Goal: Task Accomplishment & Management: Manage account settings

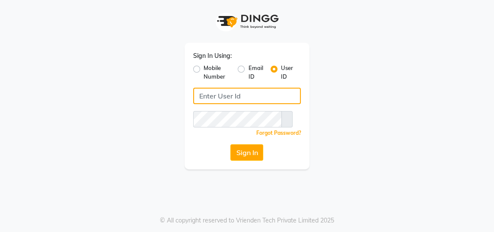
click at [265, 92] on input "Username" at bounding box center [247, 96] width 108 height 16
type input "gingerlinsalon"
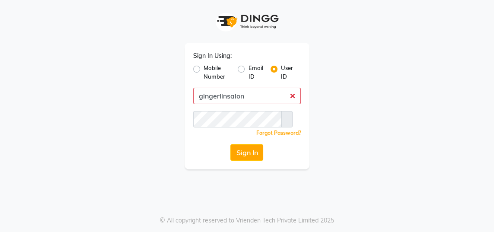
click at [230, 144] on button "Sign In" at bounding box center [246, 152] width 33 height 16
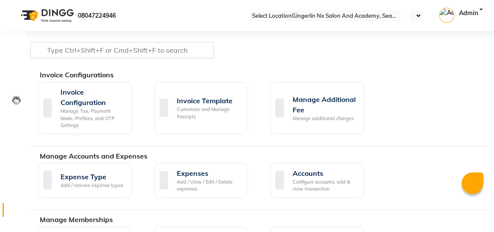
select select "en"
click at [21, 65] on span at bounding box center [16, 65] width 15 height 0
select select "service"
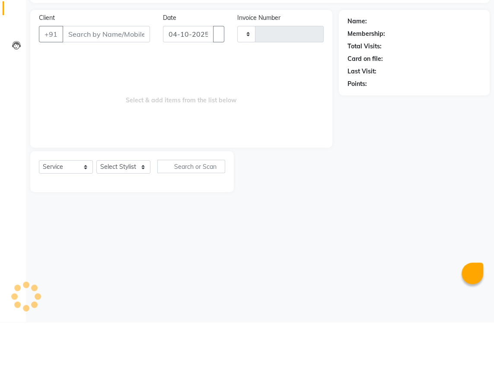
type input "0811"
select select "480"
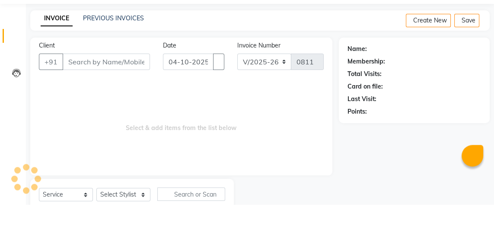
scroll to position [27, 0]
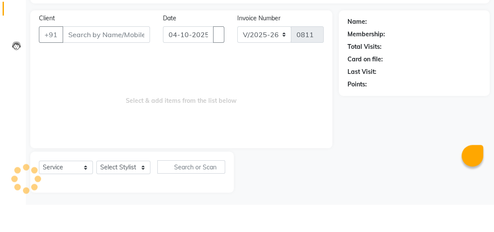
select select "membership"
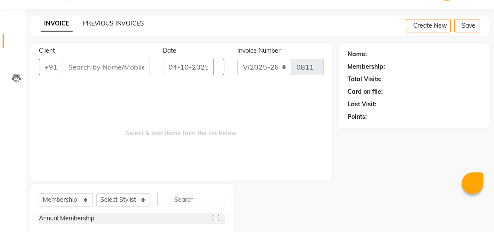
click at [130, 24] on link "PREVIOUS INVOICES" at bounding box center [113, 23] width 61 height 8
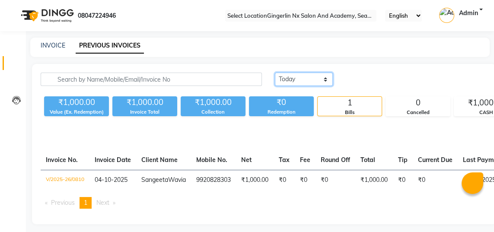
click at [275, 78] on select "Today Yesterday Custom Range" at bounding box center [304, 79] width 58 height 13
select select "yesterday"
click at [275, 73] on select "Today Yesterday Custom Range" at bounding box center [304, 79] width 58 height 13
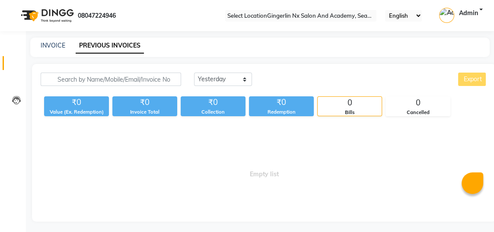
click at [16, 65] on icon at bounding box center [16, 65] width 0 height 0
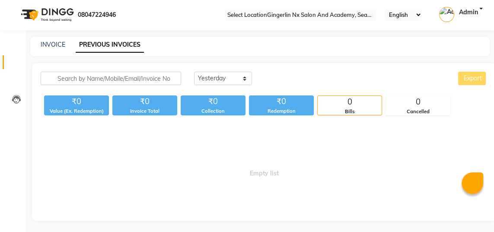
select select "service"
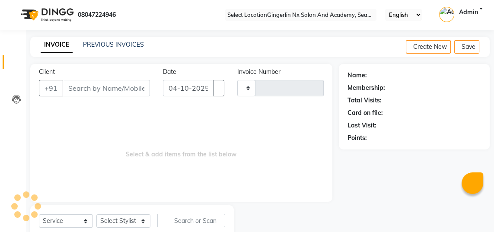
scroll to position [27, 0]
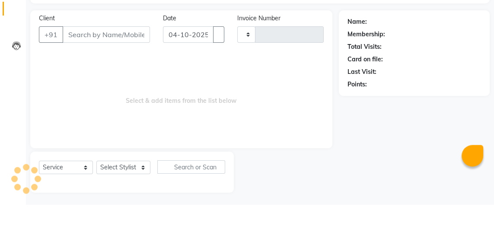
click at [120, 59] on input "Client" at bounding box center [106, 62] width 87 height 16
type input "0811"
select select "480"
type input "m"
select select "membership"
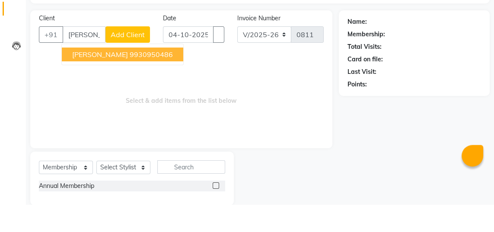
click at [146, 83] on ngb-highlight "9930950486" at bounding box center [151, 81] width 43 height 9
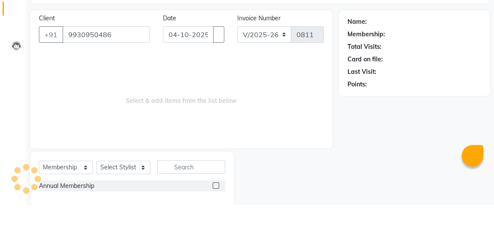
type input "9930950486"
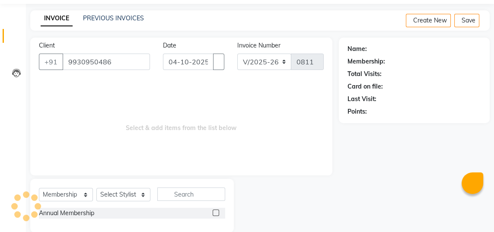
select select "1: Object"
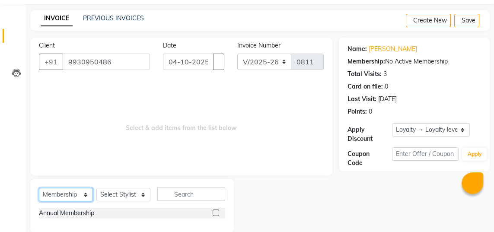
click at [83, 191] on select "Select Service Product Membership Package Voucher Prepaid Gift Card" at bounding box center [66, 194] width 54 height 13
select select "service"
click at [39, 188] on select "Select Service Product Membership Package Voucher Prepaid Gift Card" at bounding box center [66, 194] width 54 height 13
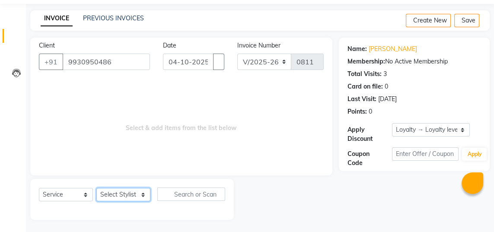
click at [141, 199] on select "Select Stylist Naina Sajida Samar Sanya Sashina Tosif" at bounding box center [123, 194] width 54 height 13
select select "84216"
click at [96, 188] on select "Select Stylist Naina Sajida Samar Sanya Sashina Tosif" at bounding box center [123, 194] width 54 height 13
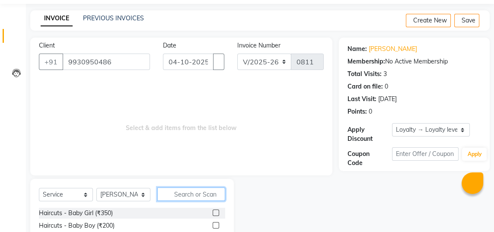
click at [211, 192] on input "text" at bounding box center [191, 193] width 68 height 13
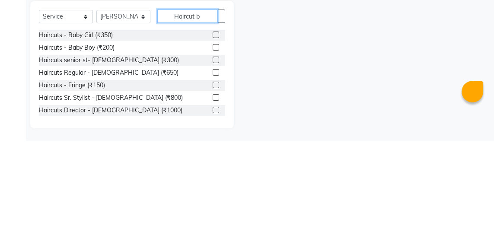
scroll to position [66, 0]
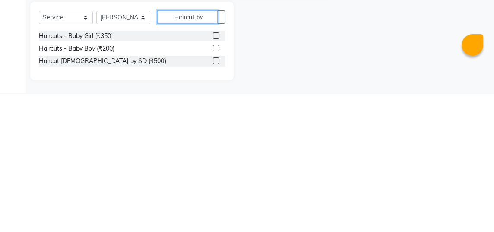
type input "Haircut by"
click at [212, 199] on label at bounding box center [215, 199] width 6 height 6
click at [212, 199] on input "checkbox" at bounding box center [215, 199] width 6 height 6
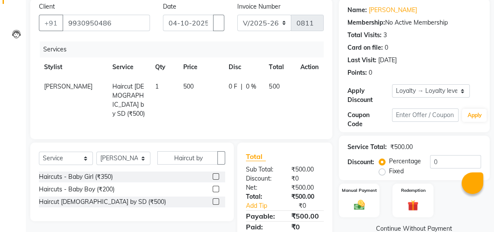
checkbox input "false"
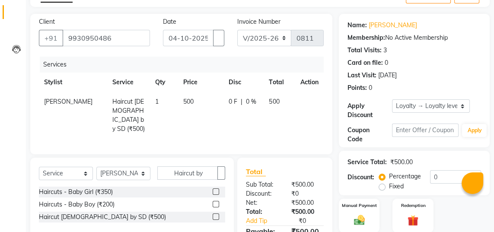
scroll to position [46, 0]
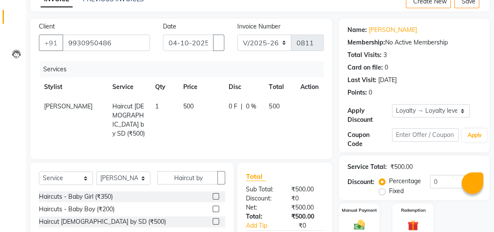
click at [363, 210] on label "Manual Payment" at bounding box center [359, 210] width 35 height 6
click at [213, 39] on button "button" at bounding box center [218, 43] width 11 height 16
select select "10"
select select "2025"
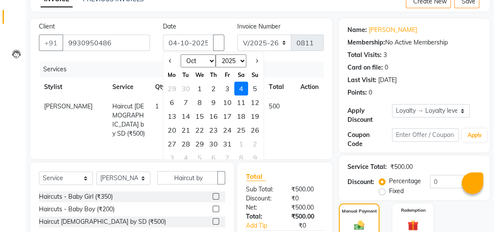
click at [226, 87] on div "3" at bounding box center [227, 89] width 14 height 14
type input "03-10-2025"
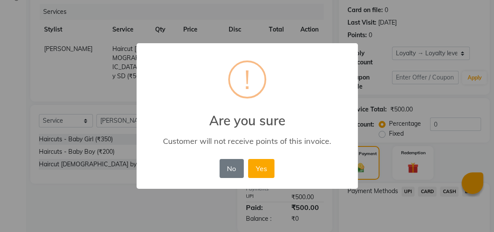
click at [265, 178] on button "Yes" at bounding box center [261, 168] width 26 height 19
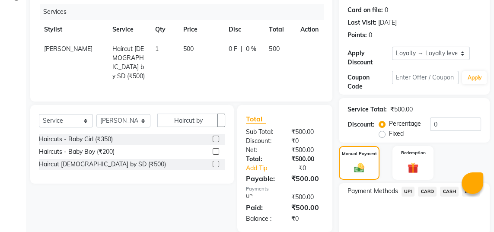
scroll to position [140, 0]
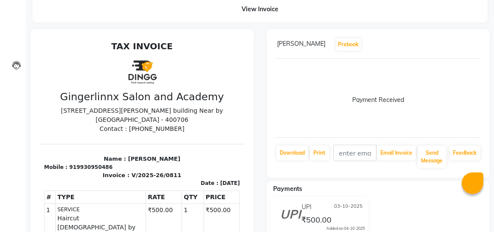
scroll to position [35, 0]
click at [16, 31] on icon at bounding box center [16, 31] width 0 height 0
select select "service"
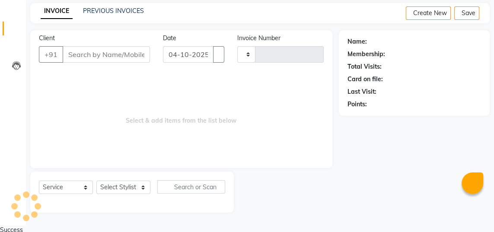
type input "0812"
select select "480"
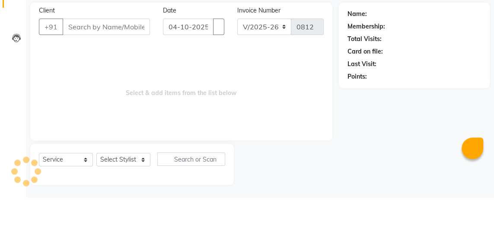
select select "membership"
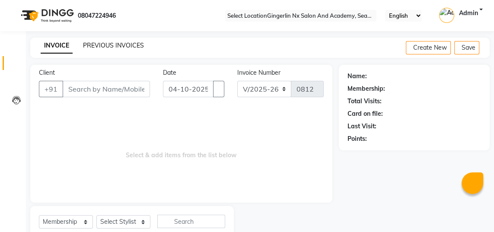
click at [134, 44] on link "PREVIOUS INVOICES" at bounding box center [113, 45] width 61 height 8
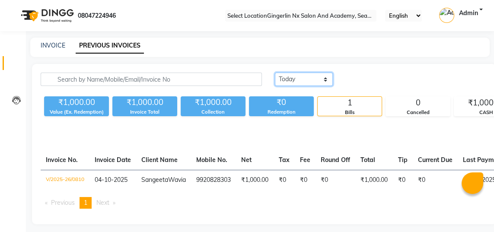
click at [275, 81] on select "Today Yesterday Custom Range" at bounding box center [304, 79] width 58 height 13
select select "yesterday"
click at [275, 73] on select "Today Yesterday Custom Range" at bounding box center [304, 79] width 58 height 13
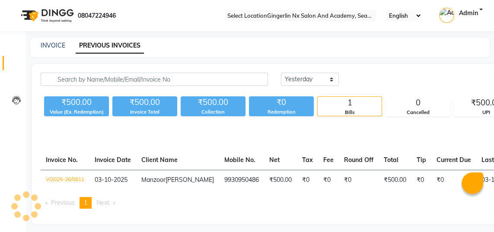
click at [18, 65] on span at bounding box center [16, 65] width 15 height 0
select select "service"
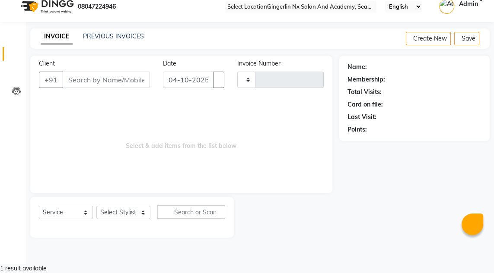
type input "0812"
select select "480"
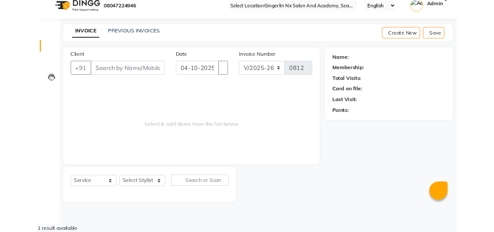
scroll to position [27, 0]
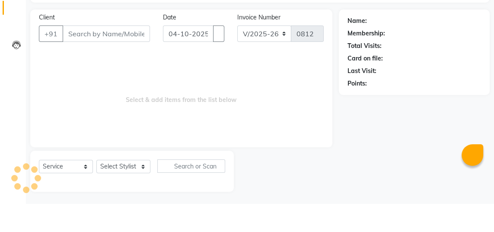
select select "membership"
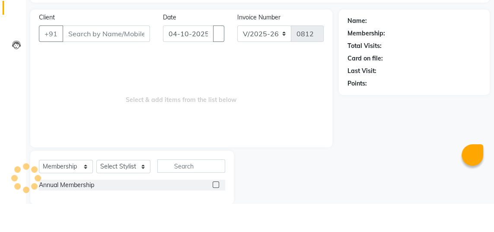
click at [114, 61] on input "Client" at bounding box center [106, 62] width 87 height 16
click at [195, 63] on input "04-10-2025" at bounding box center [188, 62] width 51 height 16
select select "10"
select select "2025"
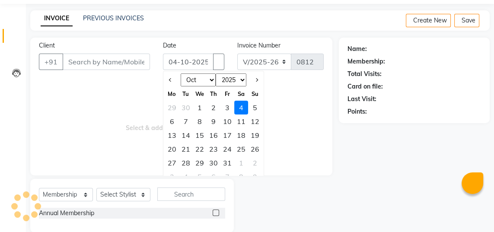
click at [225, 108] on div "3" at bounding box center [227, 108] width 14 height 14
type input "03-10-2025"
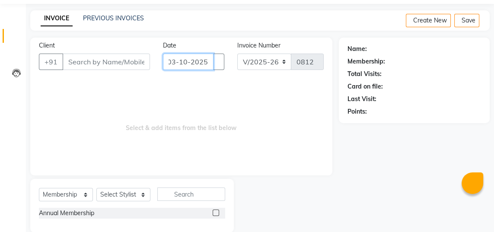
scroll to position [0, 0]
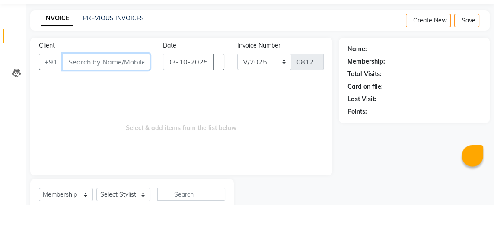
click at [117, 90] on input "Client" at bounding box center [106, 89] width 87 height 16
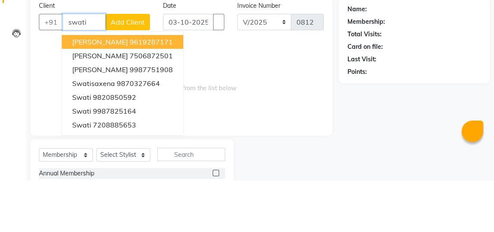
scroll to position [15, 0]
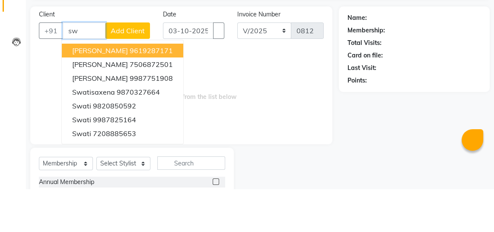
type input "s"
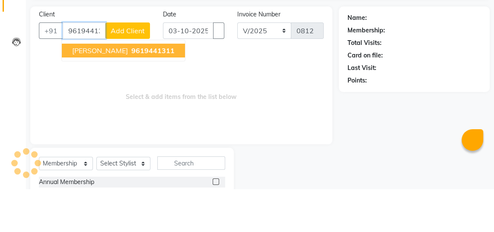
type input "9619441311"
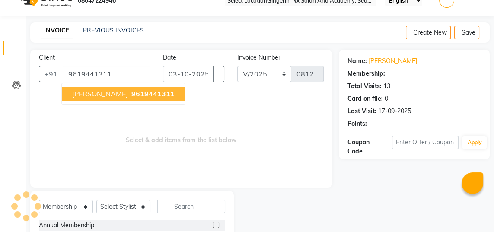
select select "2: Object"
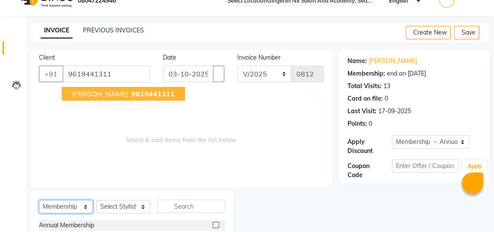
click at [80, 203] on select "Select Service Product Membership Package Voucher Prepaid Gift Card" at bounding box center [66, 206] width 54 height 13
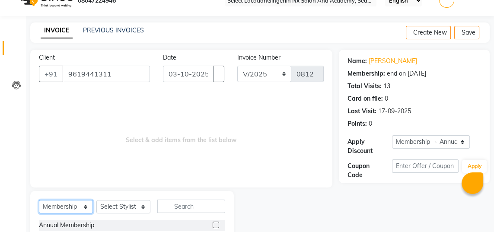
select select "service"
click at [39, 200] on select "Select Service Product Membership Package Voucher Prepaid Gift Card" at bounding box center [66, 206] width 54 height 13
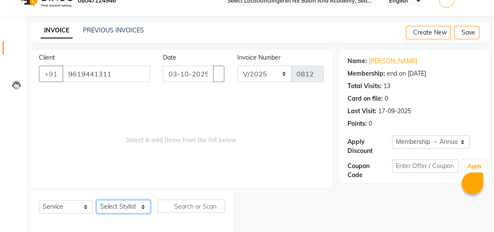
click at [139, 203] on select "Select Stylist Naina Sajida Samar Sanya Sashina Tosif" at bounding box center [123, 206] width 54 height 13
select select "84225"
click at [96, 200] on select "Select Stylist Naina Sajida Samar Sanya Sashina Tosif" at bounding box center [123, 206] width 54 height 13
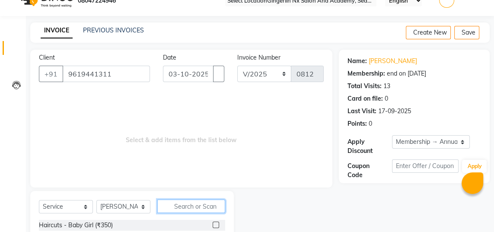
click at [211, 204] on input "text" at bounding box center [191, 205] width 68 height 13
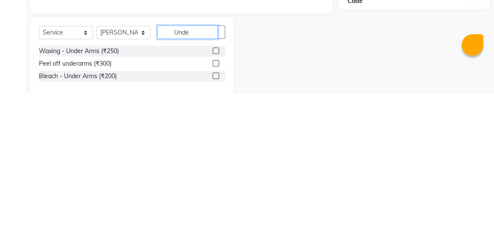
scroll to position [51, 0]
type input "Unde"
click at [215, 187] on label at bounding box center [215, 188] width 6 height 6
click at [215, 187] on input "checkbox" at bounding box center [215, 189] width 6 height 6
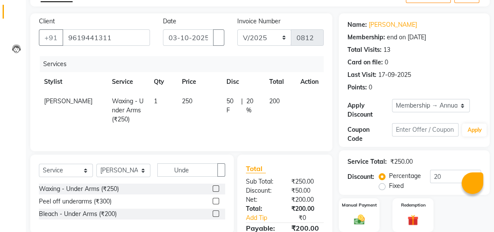
checkbox input "false"
click at [203, 166] on input "Unde" at bounding box center [187, 169] width 60 height 13
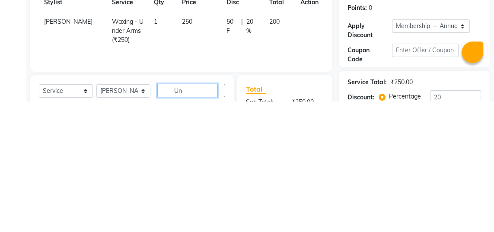
type input "U"
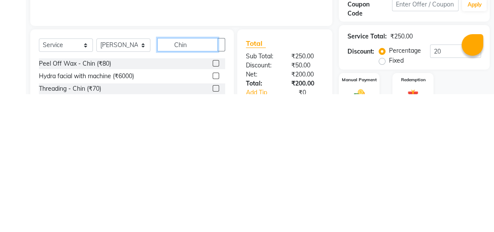
scroll to position [39, 0]
click at [194, 179] on input "Chin" at bounding box center [187, 182] width 60 height 13
type input "Chin"
click at [215, 199] on label at bounding box center [215, 201] width 6 height 6
click at [215, 199] on input "checkbox" at bounding box center [215, 202] width 6 height 6
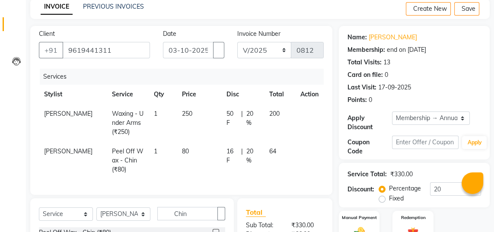
checkbox input "false"
click at [185, 146] on td "80" at bounding box center [199, 161] width 44 height 38
select select "84225"
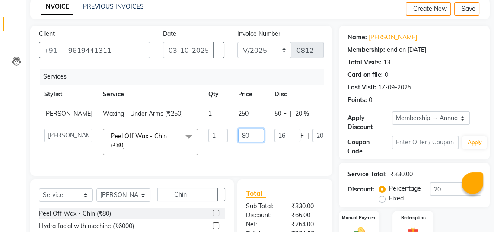
click at [238, 142] on input "80" at bounding box center [251, 135] width 26 height 13
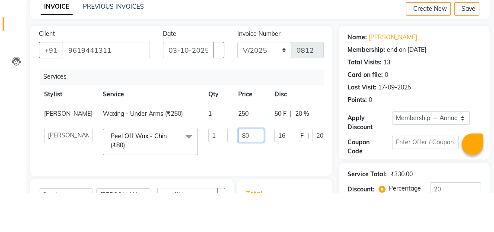
type input "8"
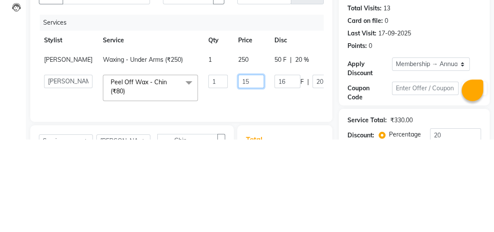
type input "150"
click at [355, 146] on div "Name: Mrs Mathur Membership: end on 23-07-2026 Total Visits: 13 Card on file: 0…" at bounding box center [414, 131] width 151 height 133
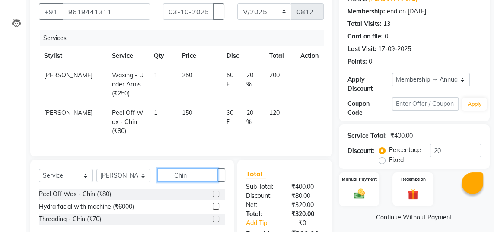
click at [194, 174] on input "Chin" at bounding box center [187, 174] width 60 height 13
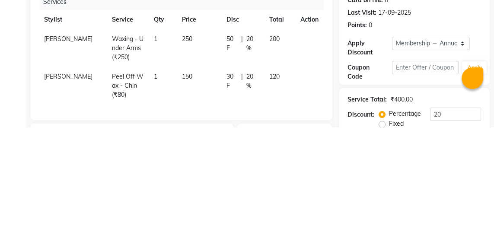
scroll to position [56, 0]
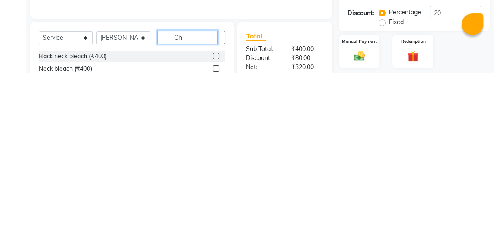
type input "C"
type input "Eye"
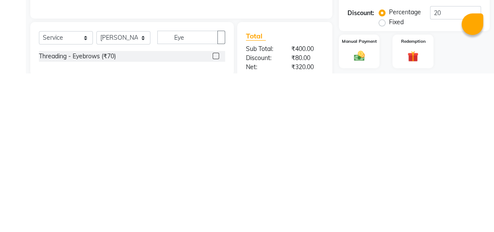
click at [214, 215] on label at bounding box center [215, 215] width 6 height 6
click at [214, 215] on input "checkbox" at bounding box center [215, 215] width 6 height 6
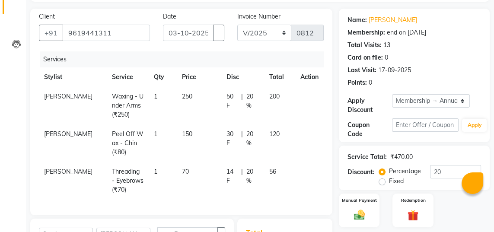
checkbox input "false"
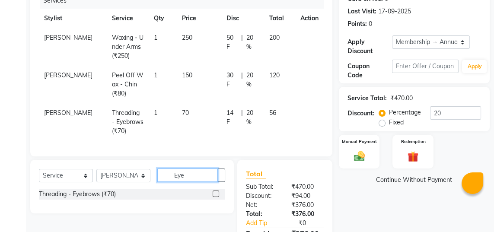
click at [194, 177] on input "Eye" at bounding box center [187, 174] width 60 height 13
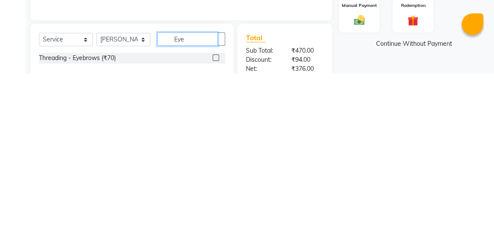
scroll to position [94, 0]
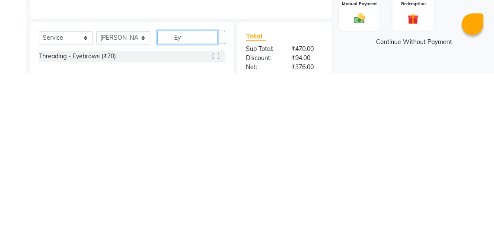
type input "E"
type input "Upp"
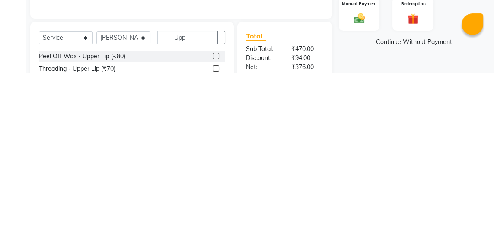
click at [215, 227] on label at bounding box center [215, 227] width 6 height 6
click at [215, 227] on input "checkbox" at bounding box center [215, 228] width 6 height 6
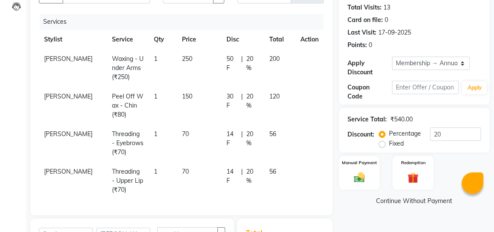
checkbox input "false"
click at [196, 98] on td "150" at bounding box center [199, 106] width 44 height 38
select select "84225"
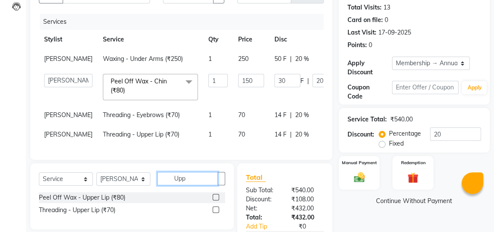
click at [192, 185] on input "Upp" at bounding box center [187, 178] width 60 height 13
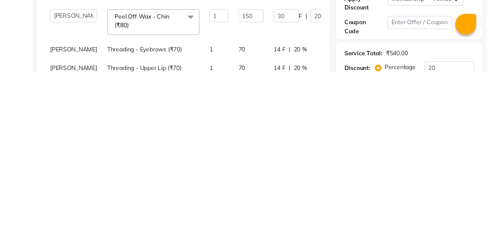
scroll to position [103, 0]
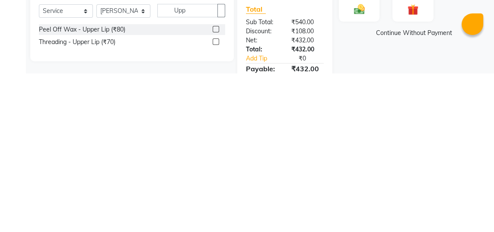
click at [212, 204] on label at bounding box center [215, 200] width 6 height 6
click at [212, 204] on input "checkbox" at bounding box center [215, 201] width 6 height 6
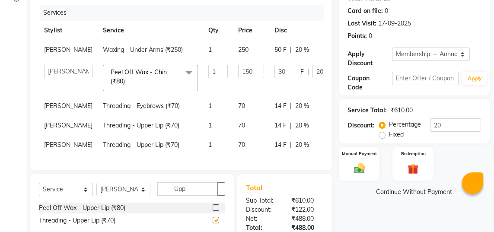
checkbox input "false"
click at [295, 111] on span "20 %" at bounding box center [302, 105] width 14 height 9
select select "84225"
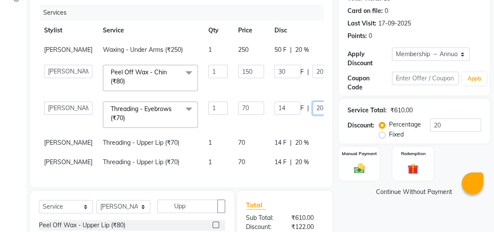
click at [312, 115] on input "20" at bounding box center [325, 107] width 26 height 13
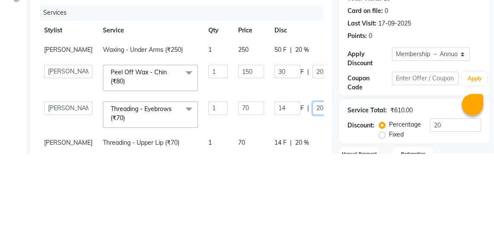
type input "2"
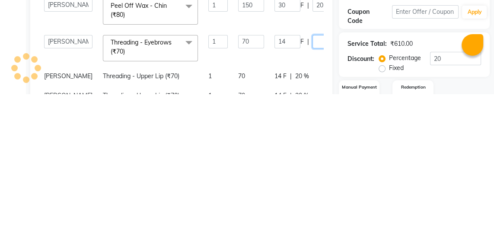
scroll to position [33, 0]
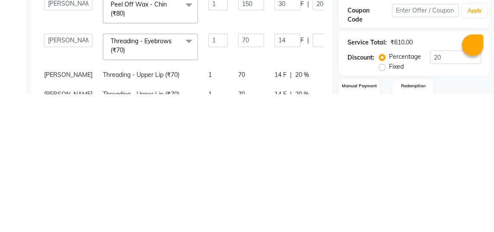
click at [300, 203] on tbody "Sajida Waxing - Under Arms (₹250) 1 250 50 F | 20 % 200 Naina Sajida Samar Sany…" at bounding box center [220, 176] width 363 height 132
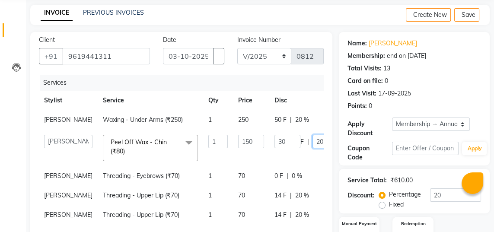
click at [312, 147] on input "20" at bounding box center [325, 141] width 26 height 13
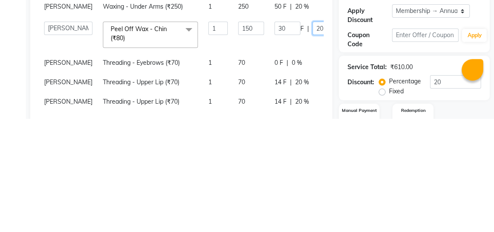
type input "2"
click at [306, 166] on tr "Naina Sajida Samar Sanya Sashina Tosif Peel Off Wax - Chin (₹80) x Haircuts - B…" at bounding box center [220, 148] width 363 height 37
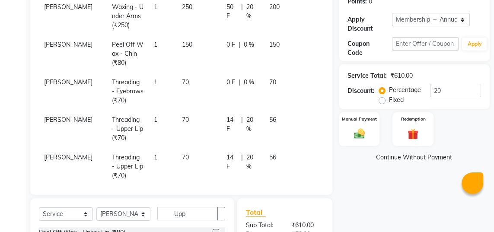
scroll to position [6, 0]
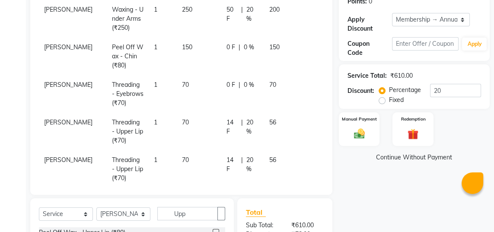
click at [304, 43] on icon at bounding box center [304, 43] width 0 height 0
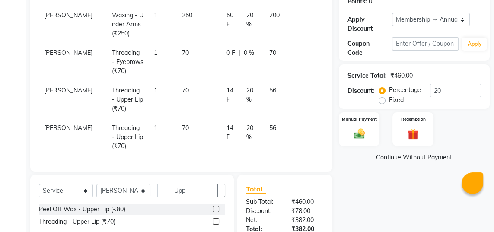
scroll to position [0, 0]
click at [281, 126] on td "56" at bounding box center [279, 137] width 31 height 38
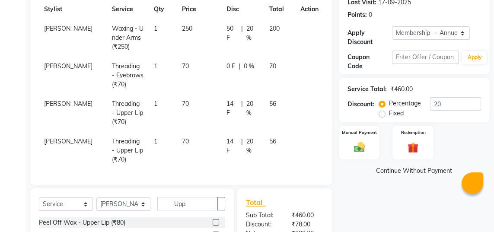
select select "84225"
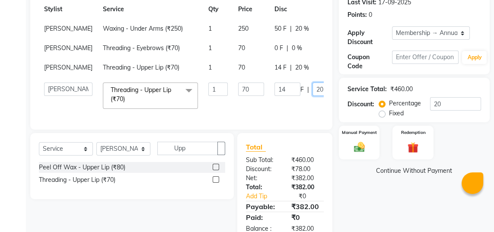
click at [312, 96] on input "20" at bounding box center [325, 88] width 26 height 13
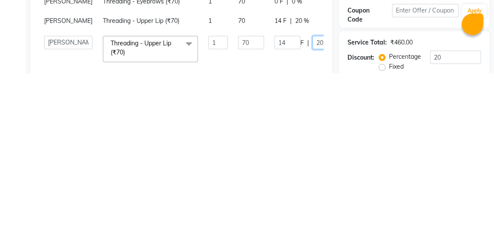
scroll to position [44, 0]
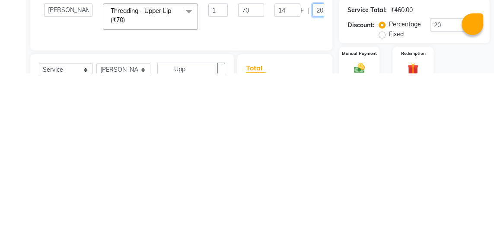
type input "2"
click at [273, 194] on tr "Naina Sajida Samar Sanya Sashina Tosif Threading - Upper Lip (₹70) x Haircuts -…" at bounding box center [220, 175] width 363 height 37
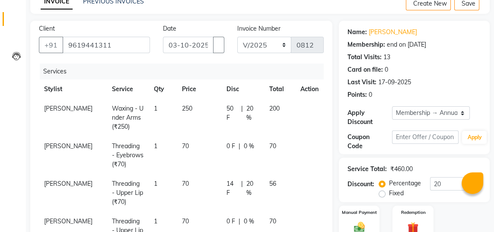
click at [282, 180] on td "56" at bounding box center [279, 193] width 31 height 38
select select "84225"
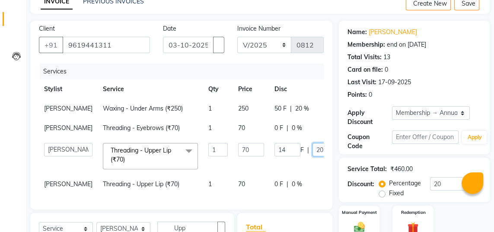
click at [312, 156] on input "20" at bounding box center [325, 149] width 26 height 13
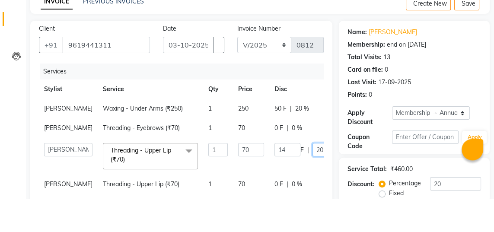
type input "2"
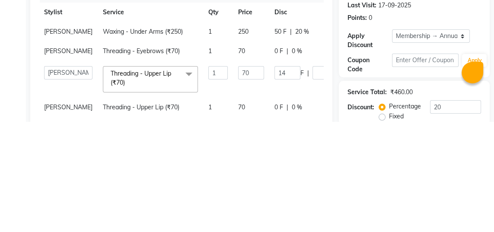
click at [311, 152] on tr "Sajida Waxing - Under Arms (₹250) 1 250 50 F | 20 % 200" at bounding box center [220, 142] width 363 height 19
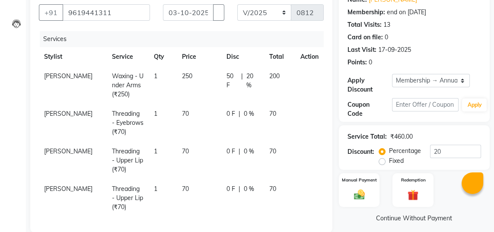
scroll to position [78, 0]
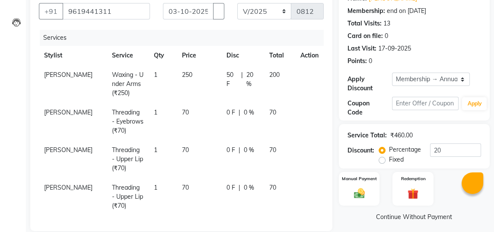
click at [255, 72] on span "20 %" at bounding box center [252, 79] width 13 height 18
select select "84225"
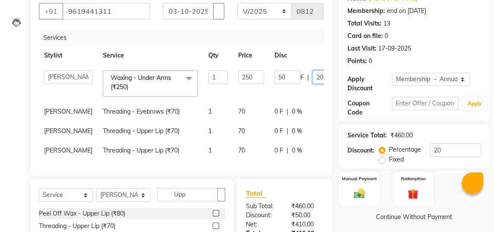
click at [312, 75] on input "20" at bounding box center [325, 76] width 26 height 13
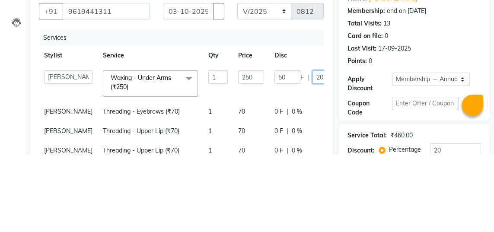
type input "2"
click at [338, 149] on div "Client +91 9619441311 Date 03-10-2025 Invoice Number V/2025 V/2025-26 0812 Serv…" at bounding box center [181, 215] width 315 height 301
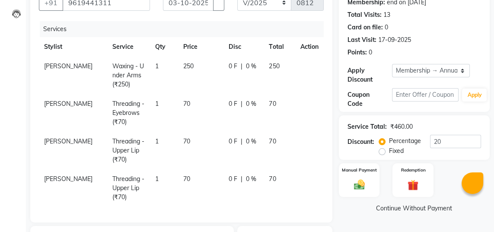
scroll to position [152, 0]
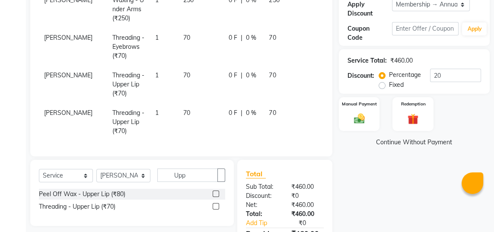
click at [367, 105] on label "Manual Payment" at bounding box center [359, 104] width 35 height 6
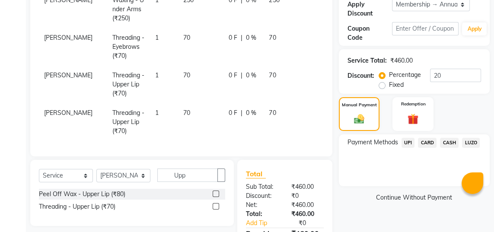
click at [430, 146] on span "CARD" at bounding box center [427, 143] width 19 height 10
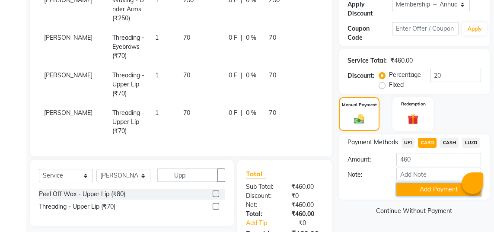
click at [445, 191] on button "Add Payment" at bounding box center [438, 189] width 85 height 13
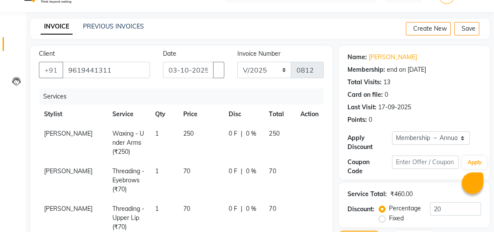
scroll to position [209, 0]
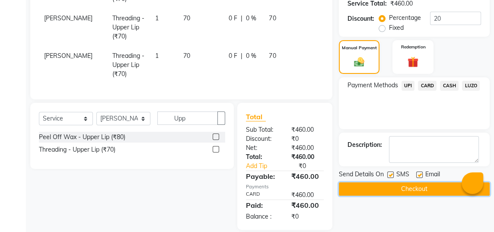
click at [419, 185] on button "Checkout" at bounding box center [414, 188] width 151 height 13
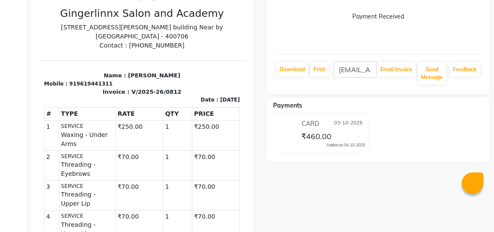
scroll to position [117, 0]
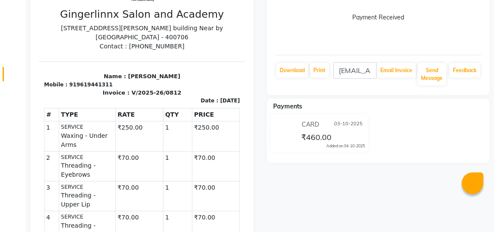
click at [16, 76] on icon at bounding box center [16, 76] width 0 height 0
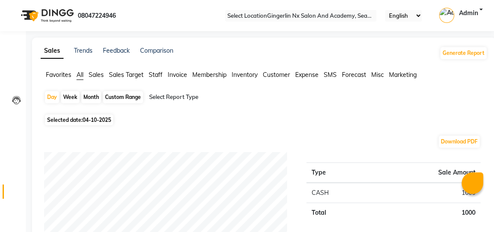
click at [162, 73] on span "Staff" at bounding box center [156, 75] width 14 height 8
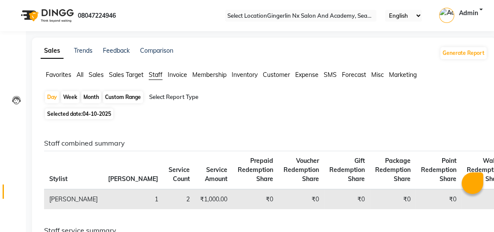
click at [138, 97] on div "Custom Range" at bounding box center [123, 97] width 40 height 12
select select "10"
select select "2025"
click at [127, 97] on div "Custom Range" at bounding box center [123, 97] width 40 height 12
select select "10"
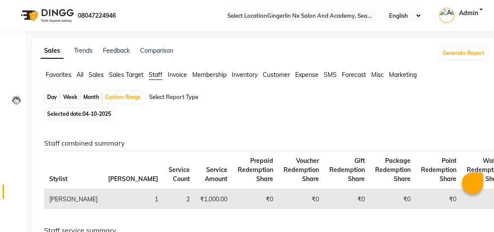
select select "2025"
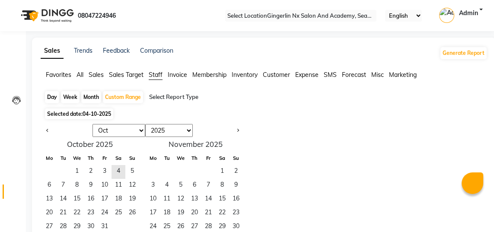
click at [80, 171] on span "1" at bounding box center [77, 172] width 14 height 14
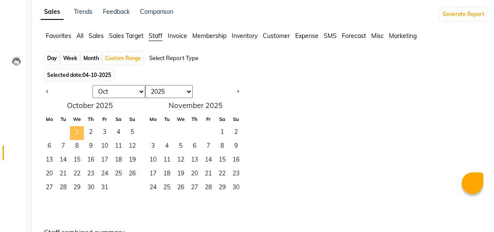
scroll to position [40, 0]
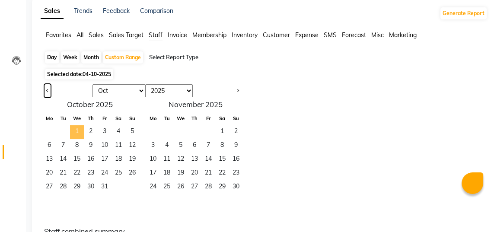
click at [51, 87] on button "Previous month" at bounding box center [47, 91] width 7 height 14
select select "9"
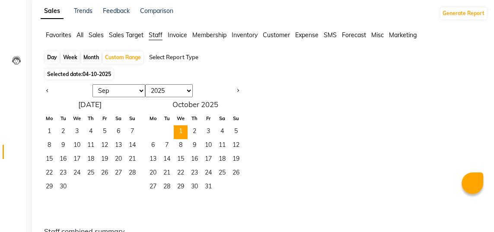
click at [51, 129] on span "1" at bounding box center [49, 132] width 14 height 14
click at [70, 190] on span "30" at bounding box center [63, 187] width 14 height 14
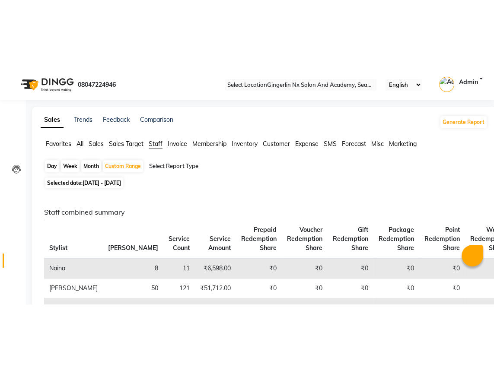
scroll to position [0, 0]
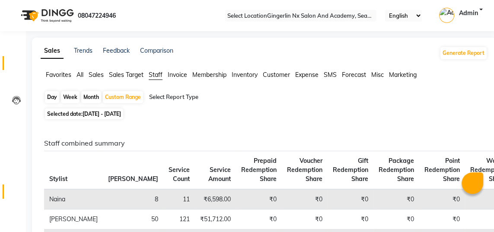
click at [10, 65] on span at bounding box center [16, 65] width 15 height 0
select select "service"
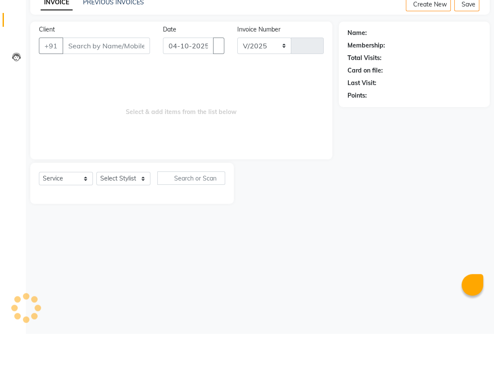
select select "480"
type input "0813"
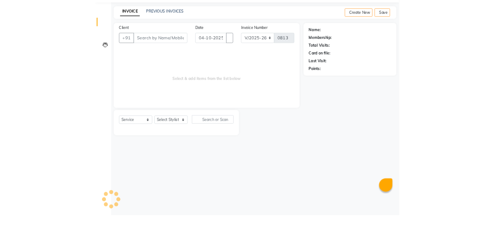
scroll to position [27, 0]
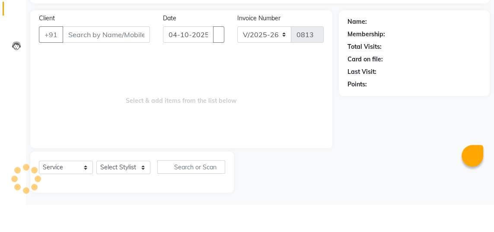
click at [112, 58] on input "Client" at bounding box center [106, 62] width 87 height 16
select select "membership"
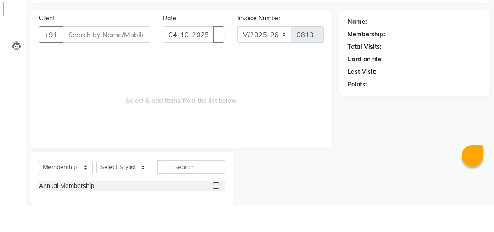
click at [119, 62] on input "Client" at bounding box center [106, 62] width 87 height 16
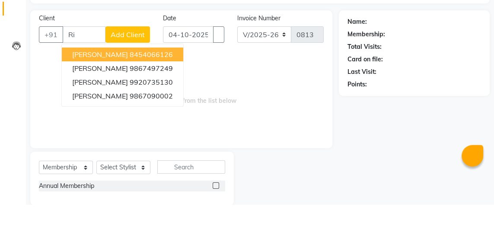
type input "R"
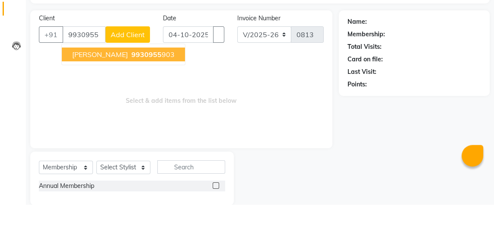
click at [163, 82] on ngb-highlight "9930955 903" at bounding box center [152, 81] width 45 height 9
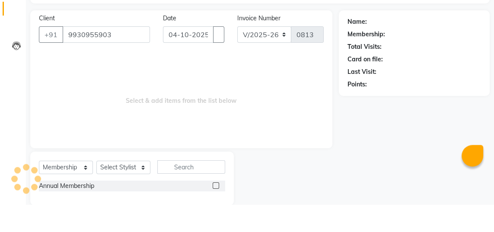
type input "9930955903"
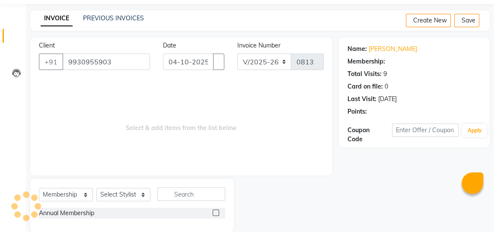
select select "2: Object"
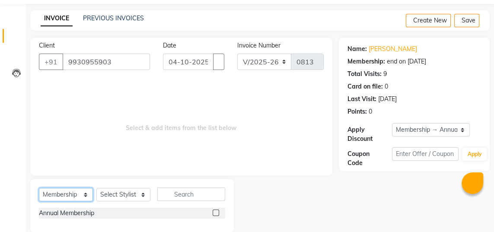
click at [78, 193] on select "Select Service Product Membership Package Voucher Prepaid Gift Card" at bounding box center [66, 194] width 54 height 13
select select "service"
click at [39, 188] on select "Select Service Product Membership Package Voucher Prepaid Gift Card" at bounding box center [66, 194] width 54 height 13
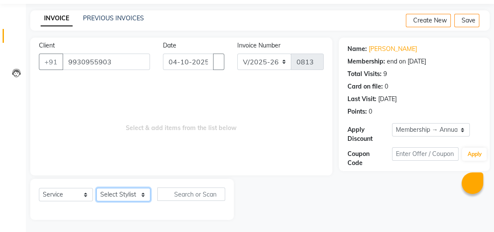
click at [136, 192] on select "Select Stylist Naina Sajida Samar Sanya Sashina Tosif" at bounding box center [123, 194] width 54 height 13
select select "47531"
click at [96, 188] on select "Select Stylist Naina Sajida Samar Sanya Sashina Tosif" at bounding box center [123, 194] width 54 height 13
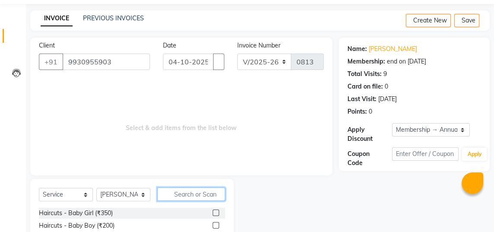
click at [209, 191] on input "text" at bounding box center [191, 193] width 68 height 13
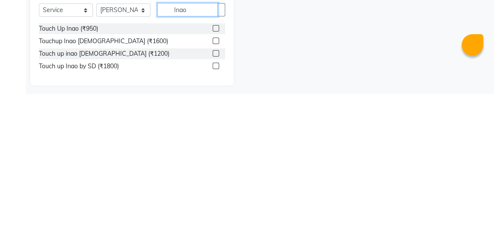
scroll to position [74, 0]
type input "Inao"
click at [215, 177] on label at bounding box center [215, 178] width 6 height 6
click at [215, 177] on input "checkbox" at bounding box center [215, 179] width 6 height 6
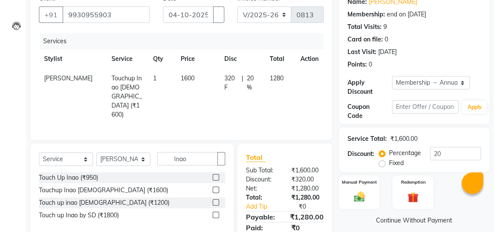
checkbox input "false"
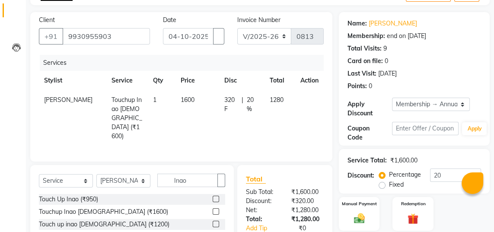
scroll to position [46, 0]
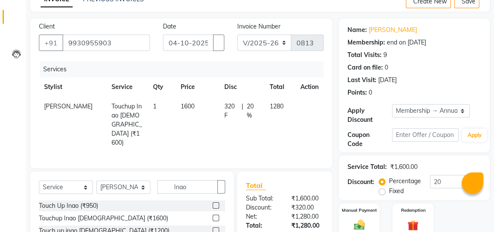
click at [366, 210] on label "Manual Payment" at bounding box center [359, 210] width 35 height 6
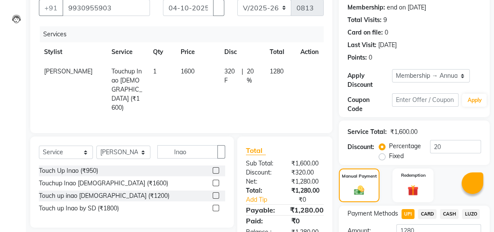
scroll to position [104, 0]
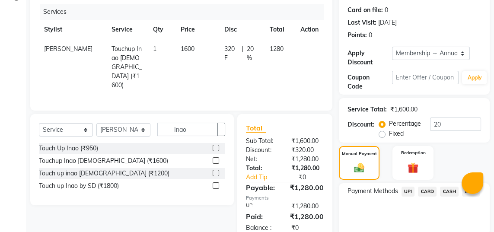
scroll to position [140, 0]
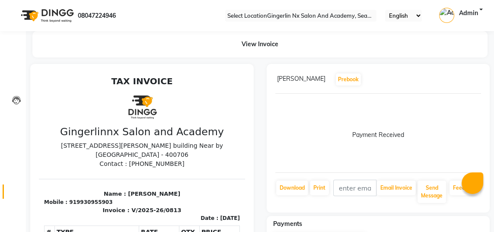
click at [16, 193] on icon at bounding box center [16, 193] width 0 height 0
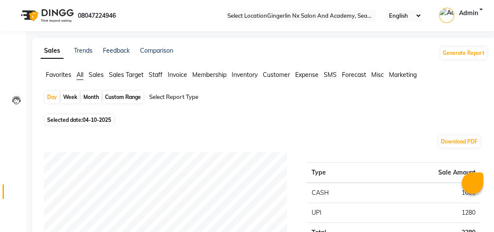
click at [162, 73] on span "Staff" at bounding box center [156, 75] width 14 height 8
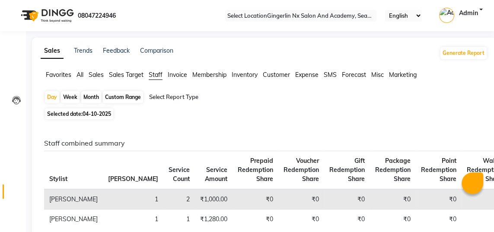
click at [138, 99] on div "Custom Range" at bounding box center [123, 97] width 40 height 12
select select "10"
select select "2025"
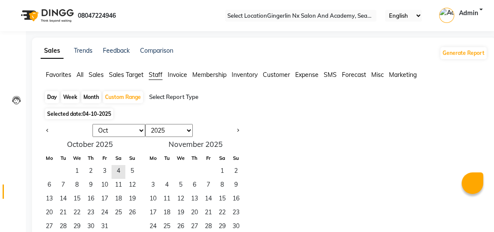
click at [83, 172] on span "1" at bounding box center [77, 172] width 14 height 14
click at [109, 227] on span "31" at bounding box center [105, 227] width 14 height 14
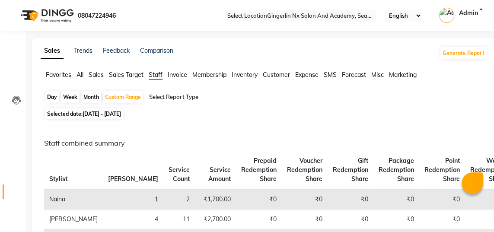
click at [127, 99] on div "Custom Range" at bounding box center [123, 97] width 40 height 12
select select "10"
select select "2025"
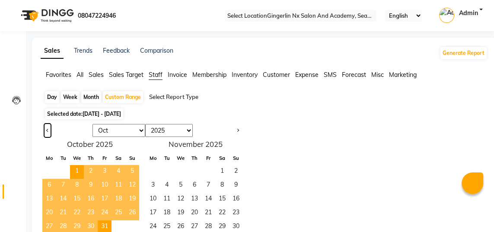
click at [49, 130] on span "Previous month" at bounding box center [47, 129] width 3 height 3
select select "9"
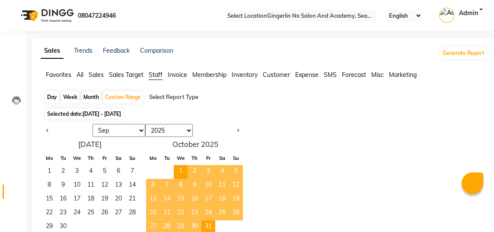
click at [56, 172] on span "1" at bounding box center [49, 172] width 14 height 14
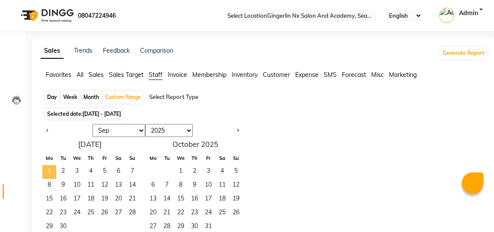
click at [69, 221] on span "30" at bounding box center [63, 227] width 14 height 14
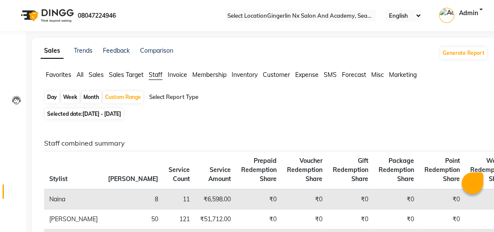
click at [225, 100] on input "text" at bounding box center [222, 97] width 151 height 9
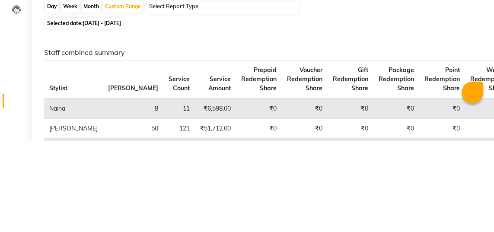
click at [242, 98] on input "text" at bounding box center [222, 97] width 151 height 9
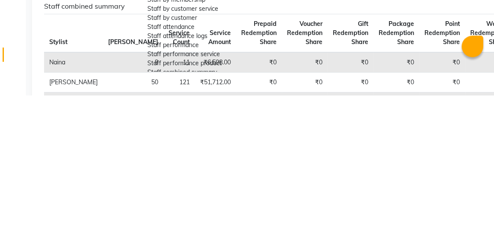
click at [263, 150] on div "Staff by customer service" at bounding box center [222, 145] width 151 height 9
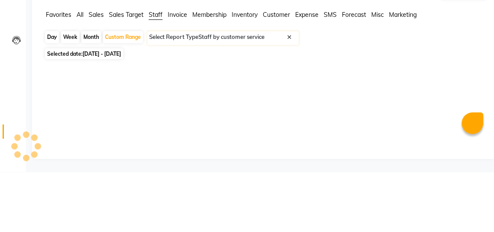
select select "filtered_report"
select select "csv"
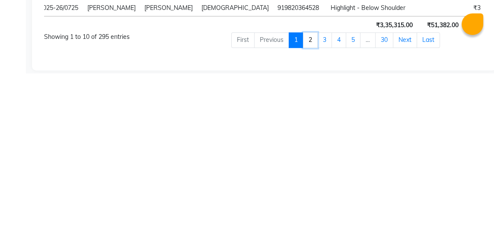
click at [317, 198] on link "2" at bounding box center [310, 199] width 15 height 16
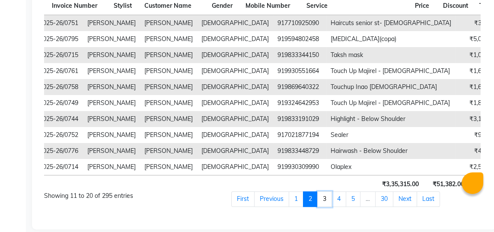
click at [332, 194] on link "3" at bounding box center [324, 199] width 15 height 16
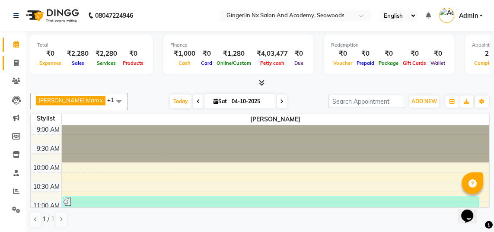
click at [14, 66] on span at bounding box center [16, 63] width 15 height 10
select select "service"
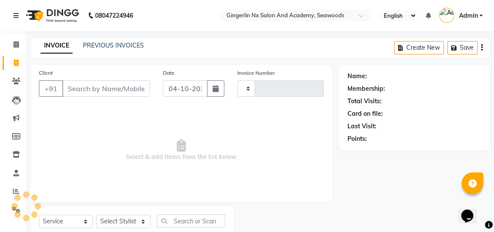
type input "0814"
select select "480"
click at [19, 61] on span at bounding box center [16, 63] width 15 height 10
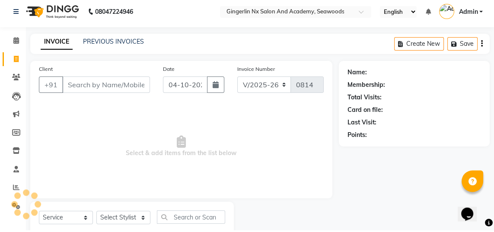
select select "service"
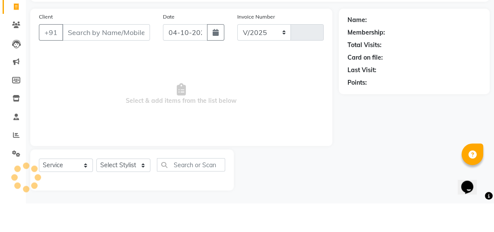
select select "480"
type input "0814"
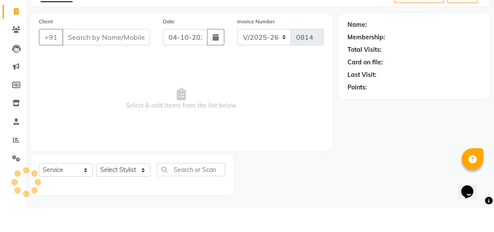
select select "membership"
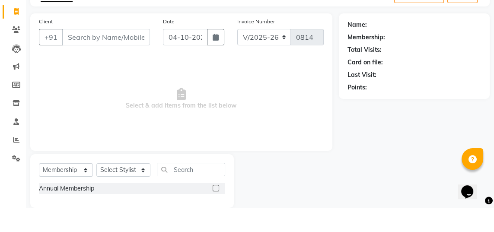
click at [111, 57] on input "Client" at bounding box center [106, 61] width 88 height 16
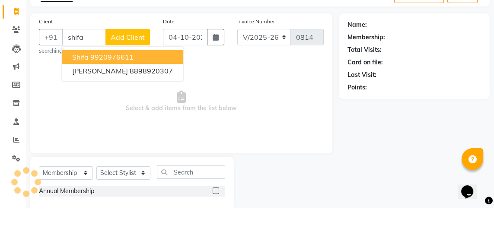
click at [136, 77] on button "Shifa 9920976611" at bounding box center [122, 81] width 121 height 14
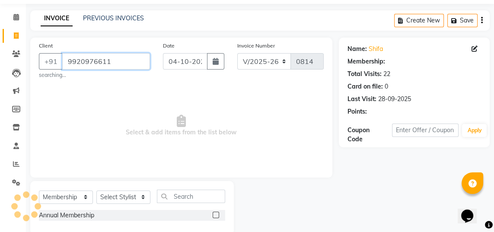
click at [123, 57] on input "9920976611" at bounding box center [106, 61] width 88 height 16
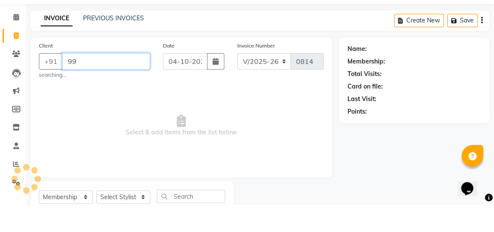
type input "9"
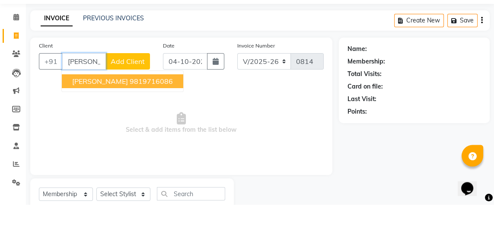
click at [146, 108] on button "Sashina 9819716086" at bounding box center [122, 108] width 121 height 14
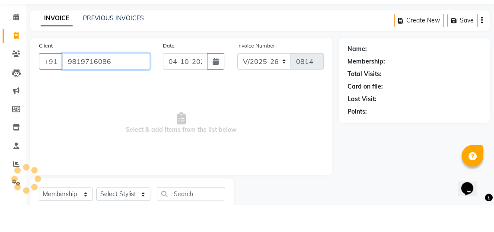
type input "9819716086"
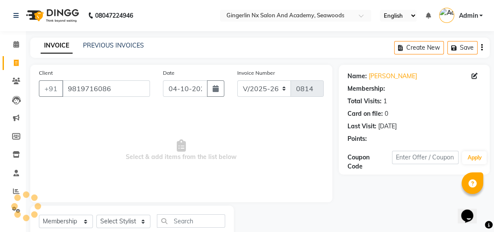
select select "1: Object"
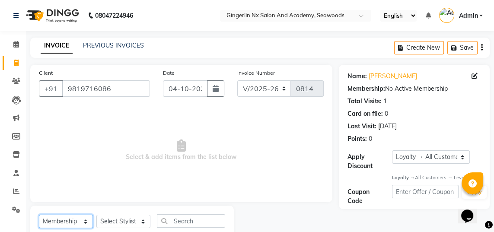
click at [83, 219] on select "Select Service Product Membership Package Voucher Prepaid Gift Card" at bounding box center [66, 221] width 54 height 13
select select "service"
click at [39, 215] on select "Select Service Product Membership Package Voucher Prepaid Gift Card" at bounding box center [66, 221] width 54 height 13
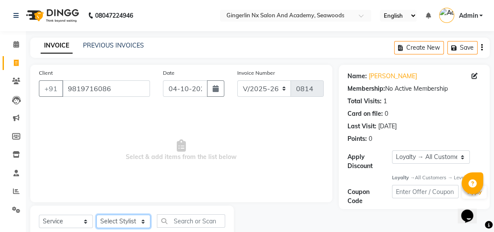
click at [139, 221] on select "Select Stylist Naina Sajida Samar Sanya Sashina Tosif" at bounding box center [123, 221] width 54 height 13
select select "88665"
click at [96, 215] on select "Select Stylist Naina Sajida Samar Sanya Sashina Tosif" at bounding box center [123, 221] width 54 height 13
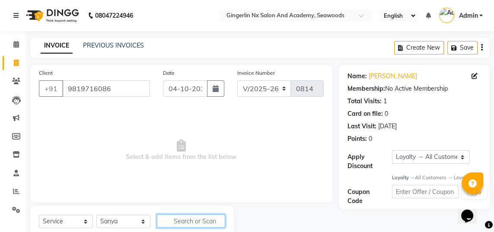
click at [197, 224] on input "text" at bounding box center [191, 220] width 68 height 13
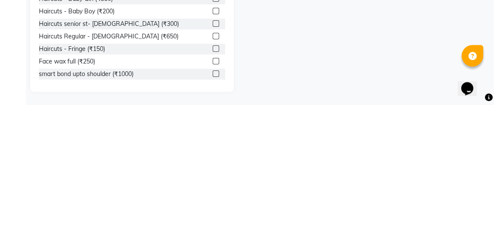
scroll to position [114, 0]
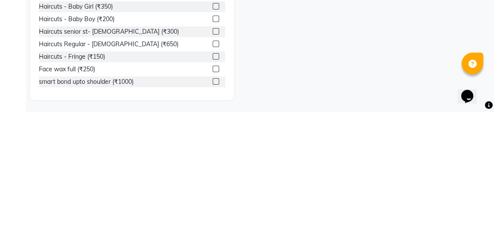
click at [216, 163] on label at bounding box center [215, 163] width 6 height 6
click at [216, 163] on input "checkbox" at bounding box center [215, 164] width 6 height 6
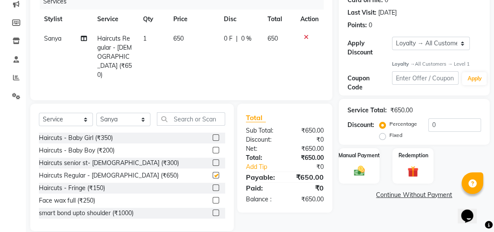
checkbox input "false"
click at [361, 165] on img at bounding box center [359, 171] width 18 height 13
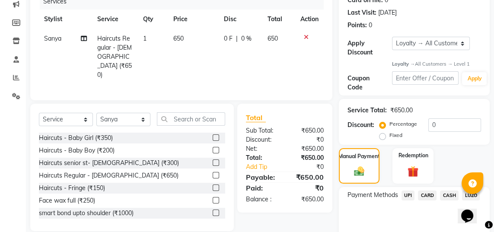
click at [449, 193] on span "CASH" at bounding box center [449, 195] width 19 height 10
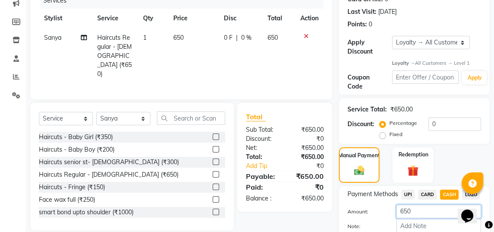
click at [418, 208] on input "650" at bounding box center [438, 211] width 85 height 13
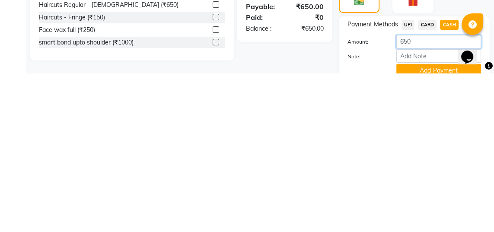
scroll to position [130, 0]
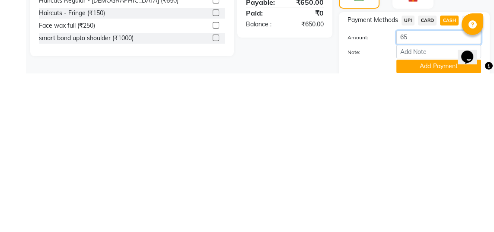
type input "6"
type input "7"
type input "800"
click at [435, 228] on button "Add Payment" at bounding box center [438, 224] width 85 height 13
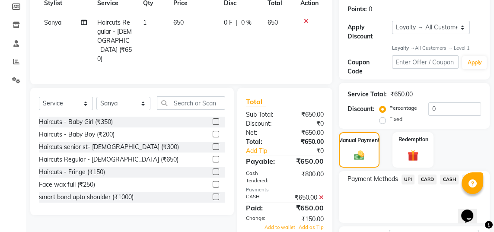
scroll to position [107, 0]
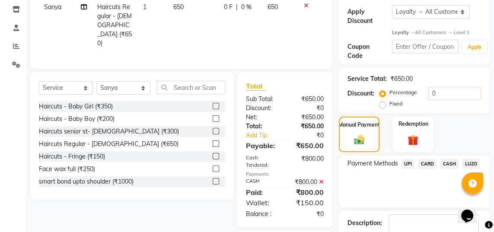
scroll to position [162, 0]
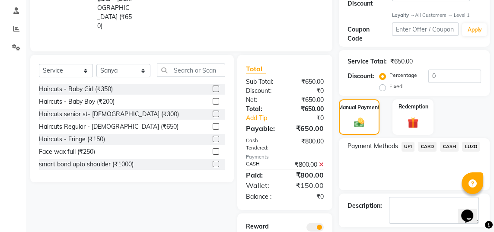
click at [423, 105] on label "Redemption" at bounding box center [413, 107] width 30 height 8
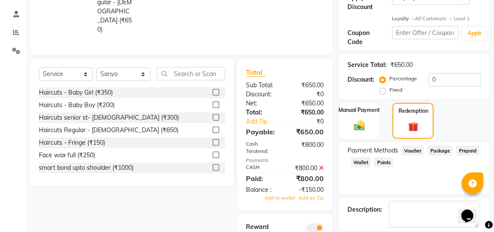
click at [420, 116] on div "Redemption" at bounding box center [412, 121] width 41 height 36
click at [363, 161] on span "Wallet" at bounding box center [361, 162] width 20 height 10
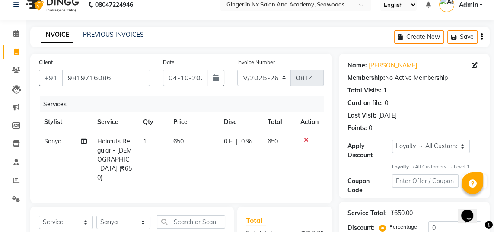
scroll to position [0, 0]
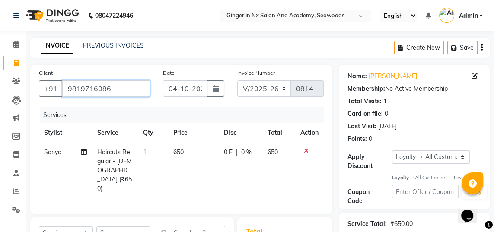
click at [121, 85] on input "9819716086" at bounding box center [106, 88] width 88 height 16
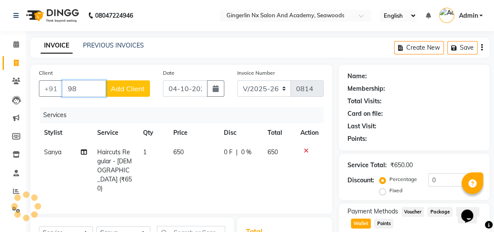
type input "9"
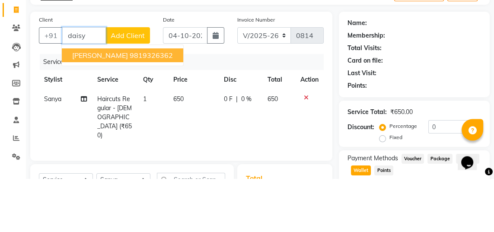
click at [149, 108] on ngb-highlight "9819326362" at bounding box center [151, 108] width 43 height 9
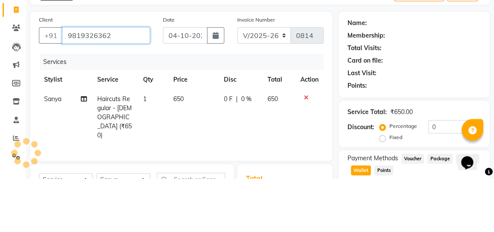
type input "9819326362"
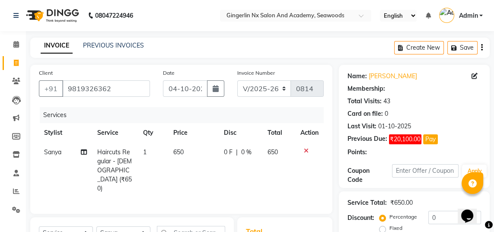
select select "1: Object"
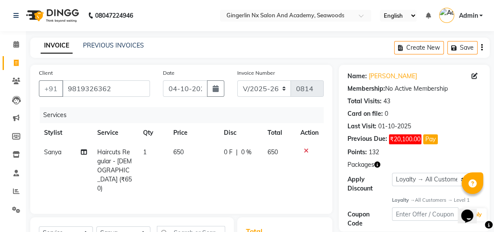
click at [304, 150] on icon at bounding box center [306, 151] width 5 height 6
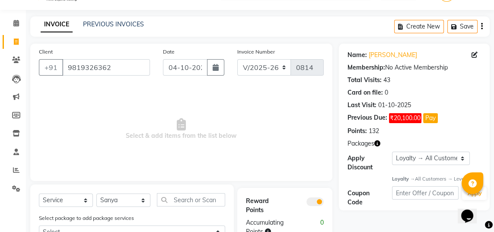
scroll to position [21, 0]
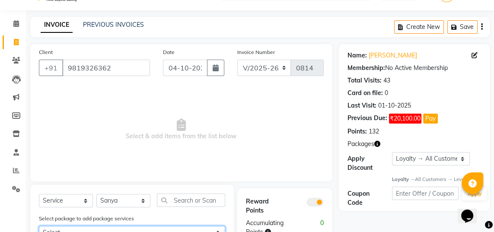
click at [187, 226] on select "Select Inova Touch-up by SD 5+2 Inova Touch-up by SD 5+2 Inova Touch-up by SD 5…" at bounding box center [132, 232] width 186 height 13
select select "1: Object"
click at [39, 226] on select "Select Inova Touch-up by SD 5+2 Inova Touch-up by SD 5+2 Inova Touch-up by SD 5…" at bounding box center [132, 232] width 186 height 13
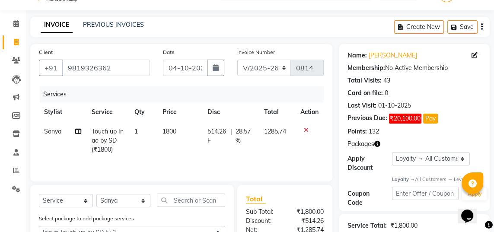
checkbox input "false"
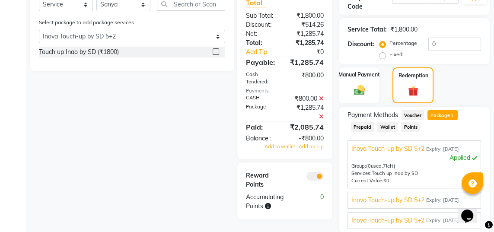
scroll to position [220, 0]
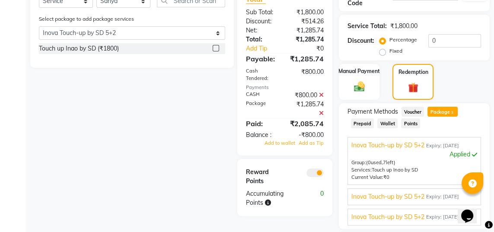
click at [323, 92] on icon at bounding box center [321, 95] width 5 height 6
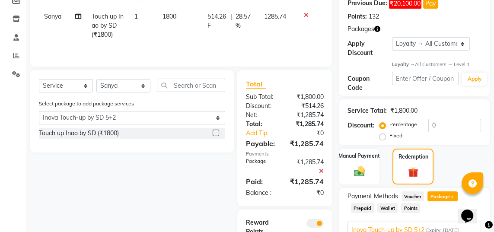
scroll to position [129, 0]
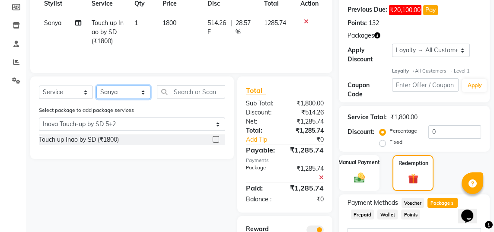
click at [127, 98] on select "Select Stylist Naina Sajida Samar Sanya Sashina Tosif" at bounding box center [123, 91] width 54 height 13
click at [189, 95] on input "text" at bounding box center [191, 91] width 68 height 13
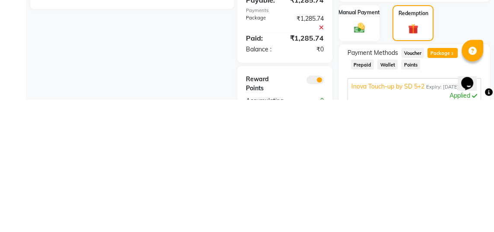
scroll to position [294, 0]
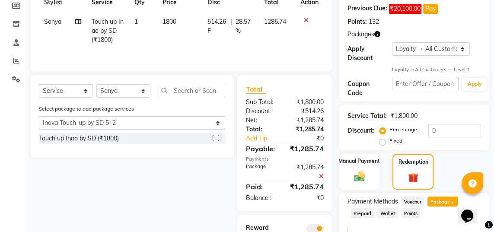
scroll to position [130, 0]
click at [13, 80] on icon at bounding box center [16, 79] width 8 height 6
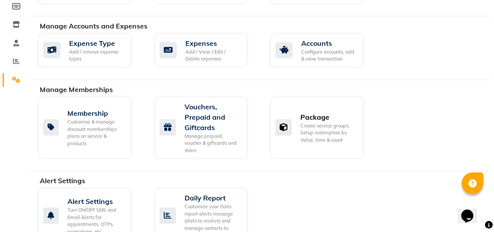
click at [323, 122] on div "Create service groups, Setup redemption by Value, time & count" at bounding box center [328, 133] width 56 height 22
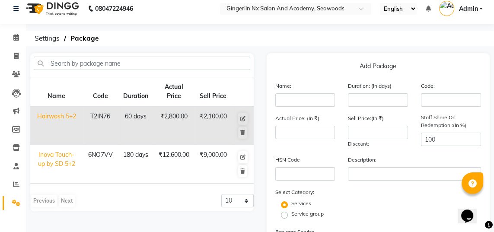
scroll to position [6, 0]
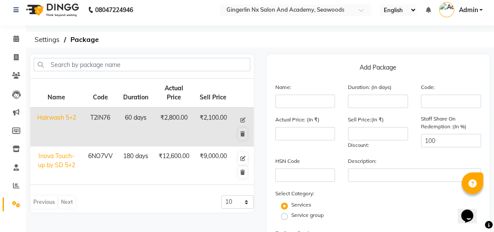
click at [242, 116] on button at bounding box center [242, 120] width 9 height 12
type input "Hairwash 5+2"
type input "60"
type input "T2IN76"
type input "2800"
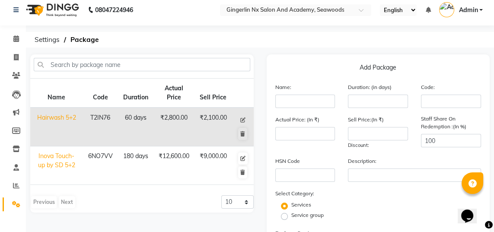
type input "2100"
checkbox input "true"
click at [241, 120] on icon at bounding box center [242, 119] width 5 height 5
click at [242, 118] on icon at bounding box center [242, 119] width 5 height 5
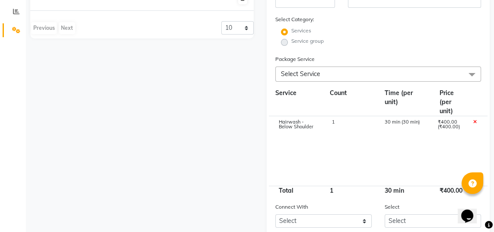
scroll to position [180, 0]
click at [339, 123] on div "1" at bounding box center [351, 127] width 53 height 15
click at [345, 128] on input "1" at bounding box center [351, 126] width 40 height 13
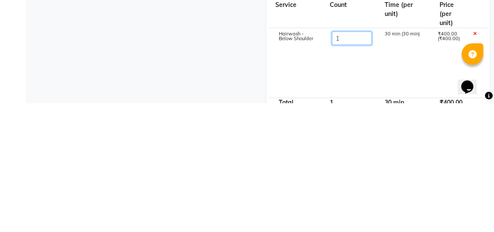
scroll to position [139, 0]
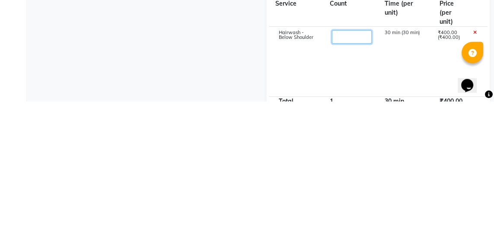
type input "7"
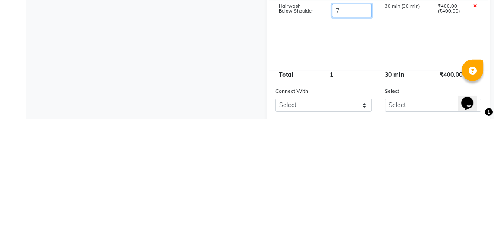
scroll to position [183, 0]
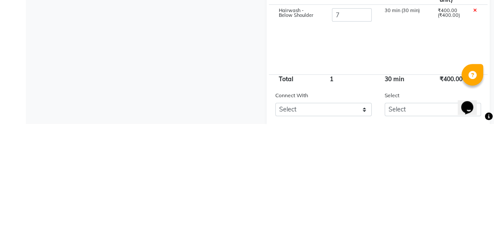
click at [207, 143] on div "Name Code Duration Actual Price Sell Price Hairwash 5+2 T2IN76 60 days ₹2,800.0…" at bounding box center [142, 91] width 236 height 428
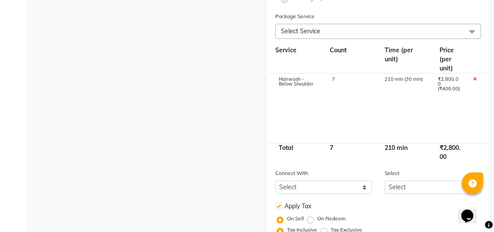
scroll to position [244, 0]
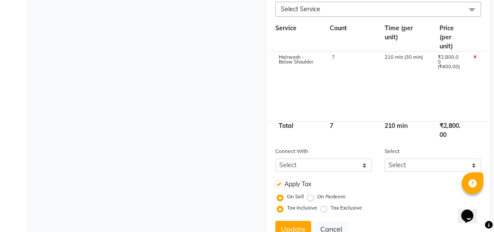
click at [278, 187] on label at bounding box center [278, 183] width 6 height 6
click at [278, 187] on input "checkbox" at bounding box center [278, 184] width 6 height 6
checkbox input "false"
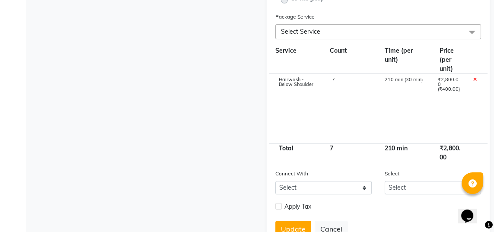
click at [296, 231] on button "Update" at bounding box center [293, 229] width 36 height 16
select select
checkbox input "false"
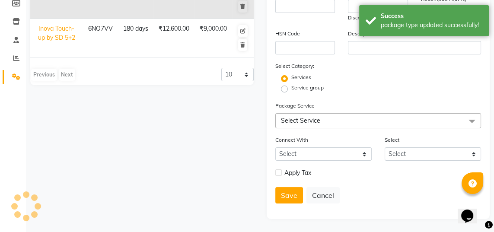
scroll to position [85, 0]
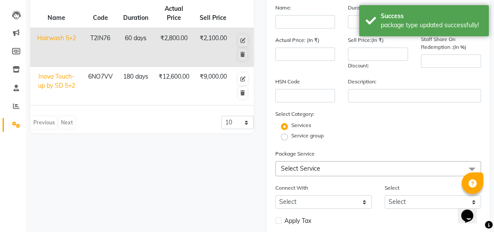
click at [149, 225] on div "Name Code Duration Actual Price Sell Price Hairwash 5+2 T2IN76 60 days ₹2,800.0…" at bounding box center [142, 121] width 236 height 292
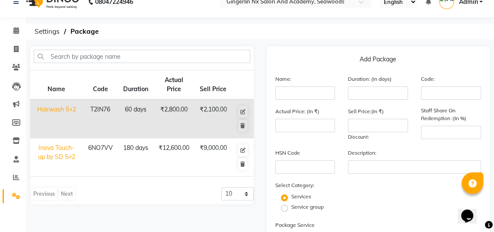
scroll to position [0, 0]
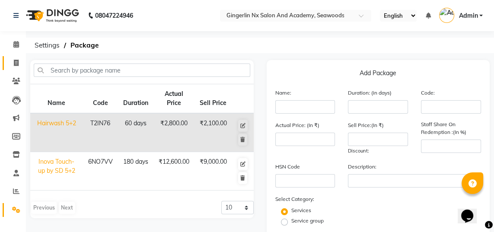
click at [16, 62] on icon at bounding box center [16, 63] width 5 height 6
select select "service"
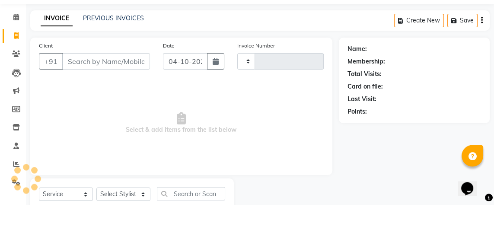
scroll to position [27, 0]
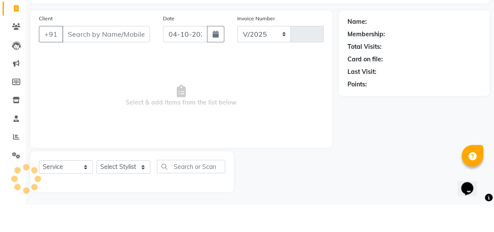
select select "480"
type input "0814"
select select "membership"
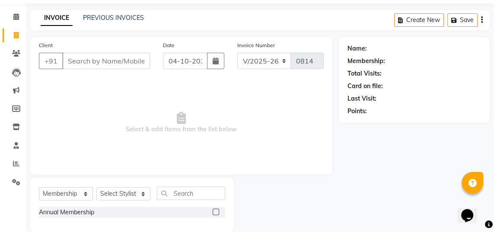
click at [103, 63] on input "Client" at bounding box center [106, 61] width 88 height 16
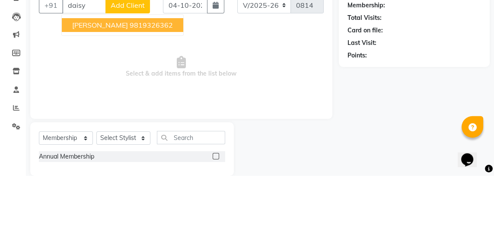
click at [148, 84] on ngb-highlight "9819326362" at bounding box center [151, 81] width 43 height 9
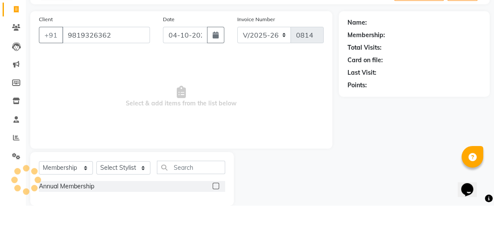
type input "9819326362"
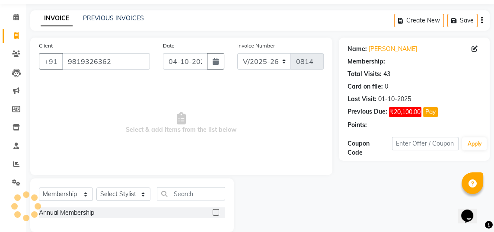
select select "1: Object"
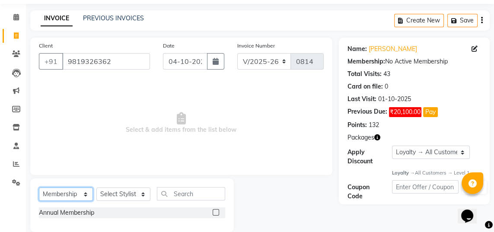
click at [76, 189] on select "Select Service Product Membership Package Voucher Prepaid Gift Card" at bounding box center [66, 193] width 54 height 13
select select "package"
click at [39, 187] on select "Select Service Product Membership Package Voucher Prepaid Gift Card" at bounding box center [66, 193] width 54 height 13
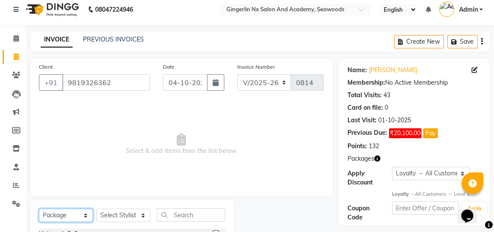
scroll to position [5, 0]
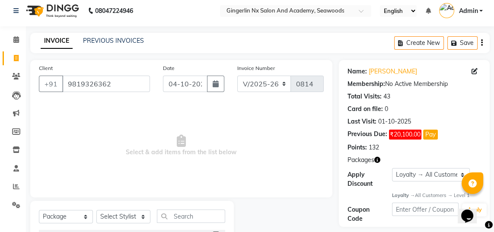
click at [215, 231] on label at bounding box center [215, 234] width 6 height 6
click at [215, 231] on input "checkbox" at bounding box center [215, 235] width 6 height 6
click at [215, 231] on label at bounding box center [215, 234] width 6 height 6
click at [215, 231] on input "checkbox" at bounding box center [215, 235] width 6 height 6
checkbox input "false"
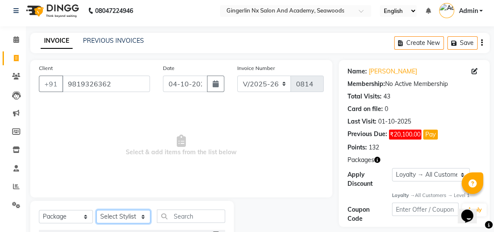
click at [136, 214] on select "Select Stylist Naina Sajida Samar Sanya Sashina Tosif" at bounding box center [123, 216] width 54 height 13
select select "84216"
click at [96, 210] on select "Select Stylist Naina Sajida Samar Sanya Sashina Tosif" at bounding box center [123, 216] width 54 height 13
click at [215, 231] on label at bounding box center [215, 234] width 6 height 6
click at [215, 231] on input "checkbox" at bounding box center [215, 235] width 6 height 6
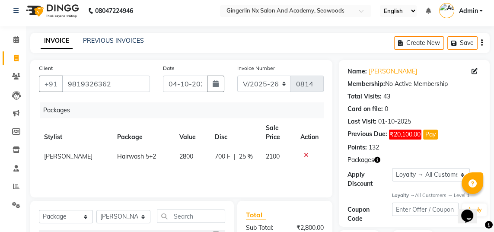
checkbox input "false"
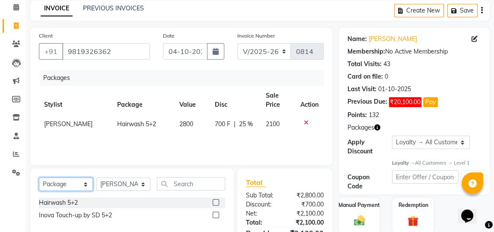
click at [74, 180] on select "Select Service Product Membership Package Voucher Prepaid Gift Card" at bounding box center [66, 183] width 54 height 13
select select "service"
click at [39, 177] on select "Select Service Product Membership Package Voucher Prepaid Gift Card" at bounding box center [66, 183] width 54 height 13
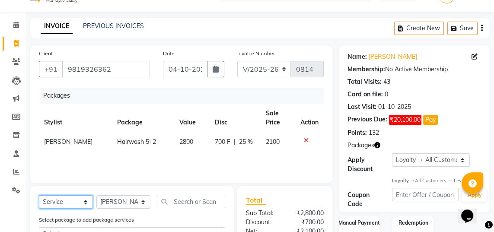
scroll to position [16, 0]
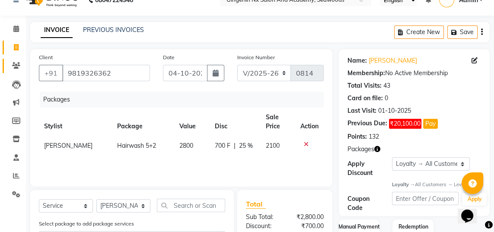
click at [16, 66] on icon at bounding box center [16, 65] width 8 height 6
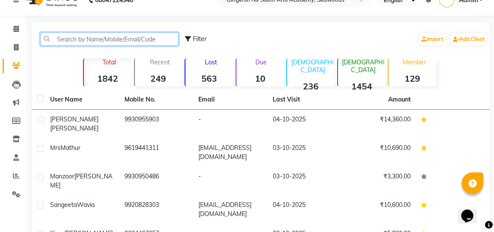
click at [133, 41] on input "text" at bounding box center [109, 38] width 138 height 13
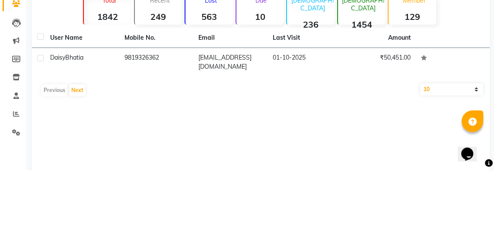
scroll to position [16, 0]
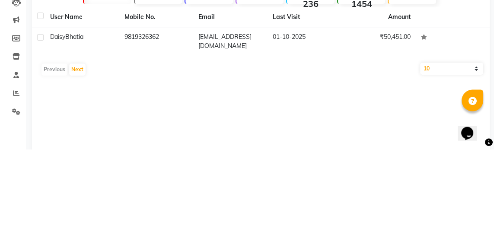
type input "Daisy"
click at [167, 118] on td "9819326362" at bounding box center [156, 124] width 74 height 28
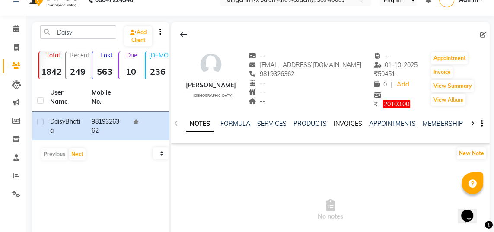
click at [339, 123] on link "INVOICES" at bounding box center [347, 124] width 28 height 8
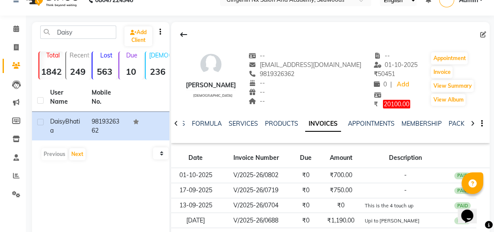
scroll to position [29, 0]
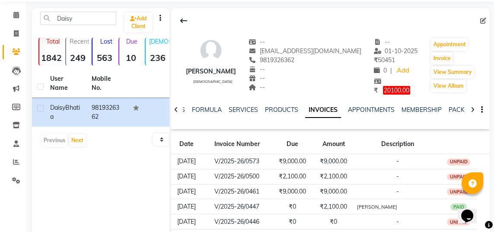
click at [344, 157] on td "₹9,000.00" at bounding box center [333, 161] width 41 height 15
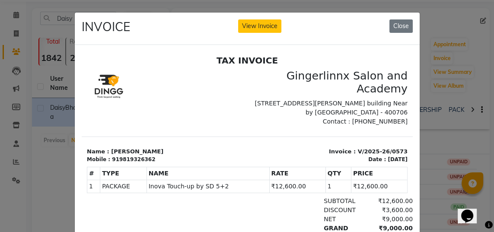
scroll to position [6, 0]
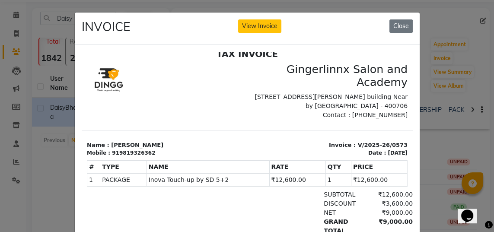
click at [269, 26] on button "View Invoice" at bounding box center [259, 25] width 43 height 13
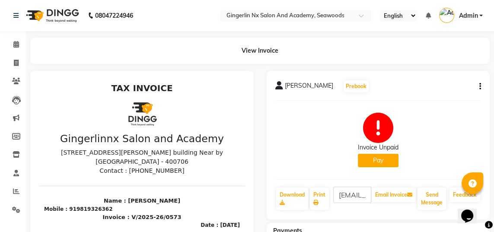
click at [480, 86] on icon "button" at bounding box center [480, 86] width 2 height 0
click at [450, 69] on div "Cancel Invoice" at bounding box center [444, 70] width 43 height 11
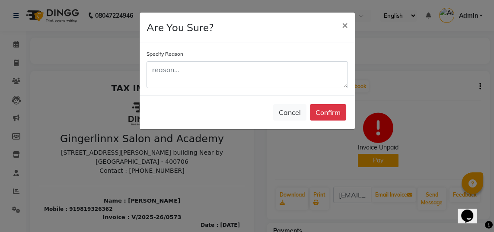
click at [332, 111] on button "Confirm" at bounding box center [328, 112] width 36 height 16
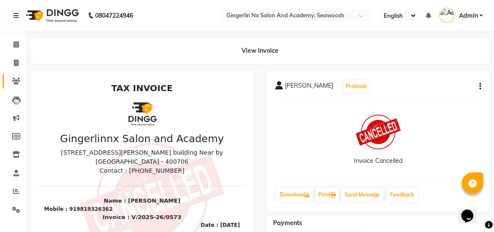
click at [15, 82] on icon at bounding box center [16, 81] width 8 height 6
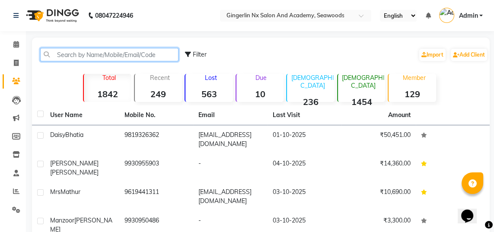
click at [129, 52] on input "text" at bounding box center [109, 54] width 138 height 13
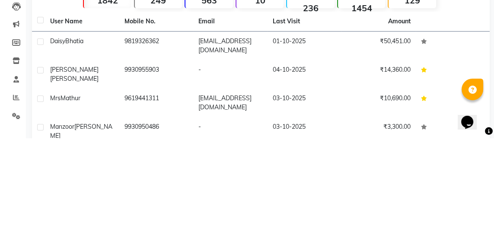
click at [142, 140] on td "9819326362" at bounding box center [156, 139] width 74 height 28
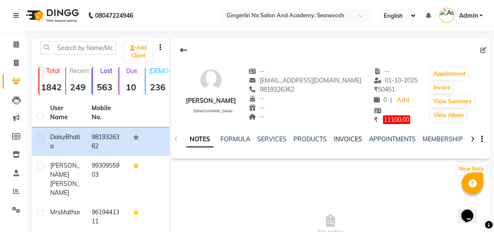
click at [354, 136] on link "INVOICES" at bounding box center [347, 139] width 28 height 8
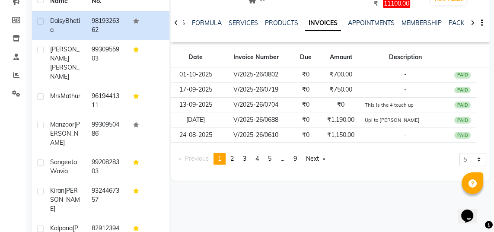
scroll to position [117, 0]
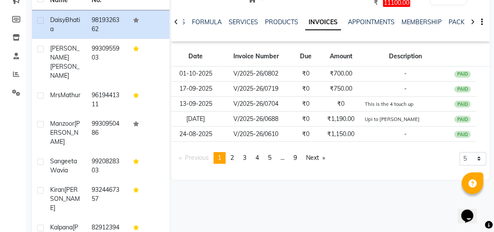
click at [320, 154] on link "Next page" at bounding box center [315, 158] width 28 height 12
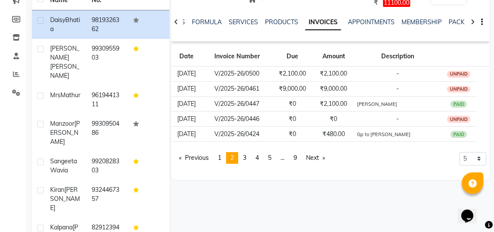
click at [350, 88] on td "₹9,000.00" at bounding box center [333, 88] width 41 height 15
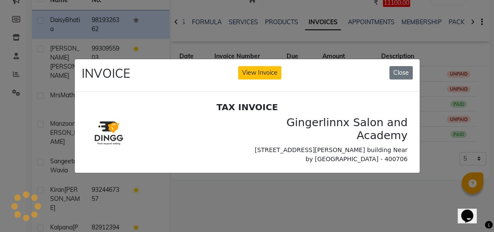
scroll to position [0, 0]
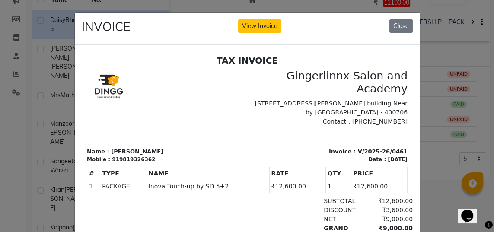
click at [256, 22] on button "View Invoice" at bounding box center [259, 25] width 43 height 13
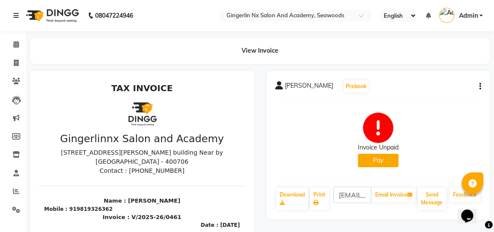
click at [479, 86] on icon "button" at bounding box center [480, 86] width 2 height 0
click at [462, 67] on div "Cancel Invoice" at bounding box center [444, 70] width 43 height 11
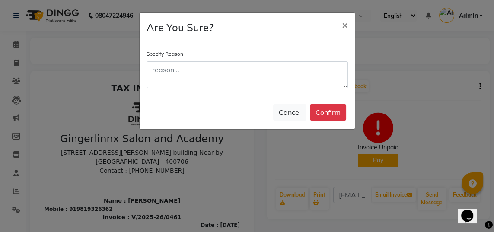
click at [329, 114] on button "Confirm" at bounding box center [328, 112] width 36 height 16
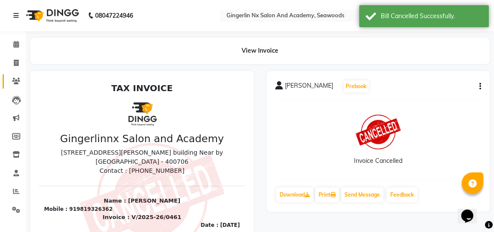
click at [21, 79] on span at bounding box center [16, 81] width 15 height 10
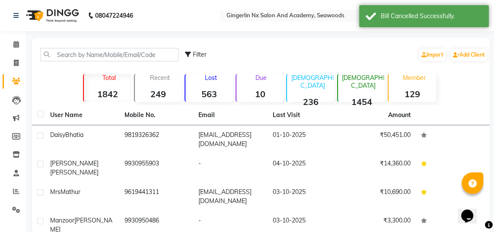
click at [99, 138] on div "Daisy Bhatia" at bounding box center [82, 134] width 64 height 9
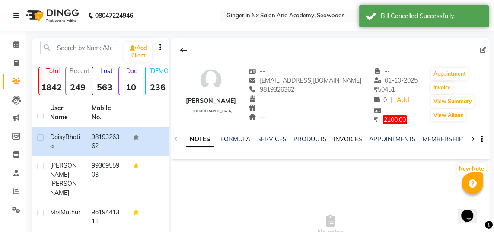
click at [347, 140] on link "INVOICES" at bounding box center [347, 139] width 28 height 8
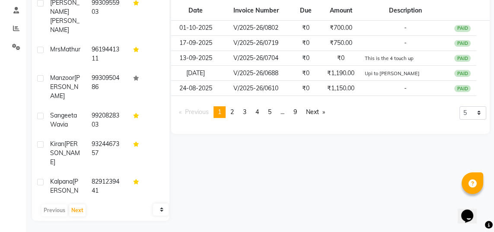
scroll to position [164, 0]
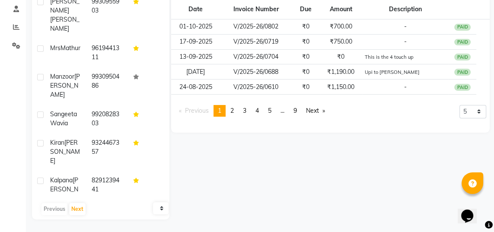
click at [322, 111] on link "Next page" at bounding box center [315, 111] width 28 height 12
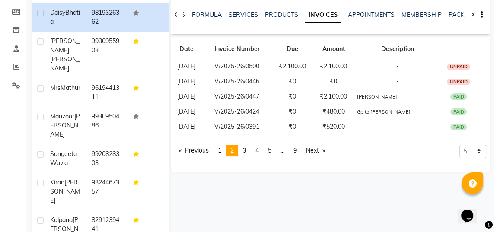
scroll to position [123, 0]
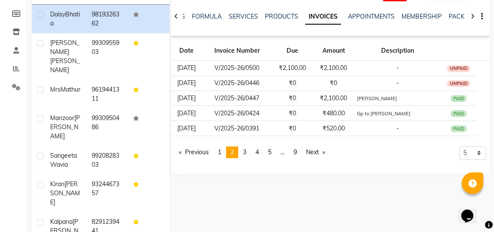
click at [418, 68] on td "-" at bounding box center [397, 67] width 86 height 15
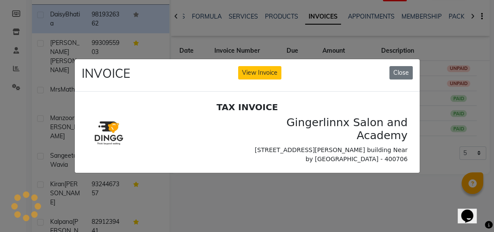
scroll to position [0, 0]
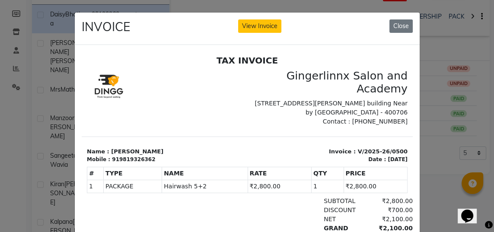
click at [266, 26] on button "View Invoice" at bounding box center [259, 25] width 43 height 13
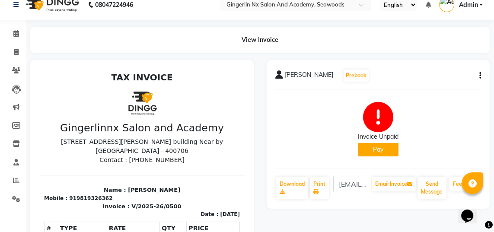
scroll to position [12, 0]
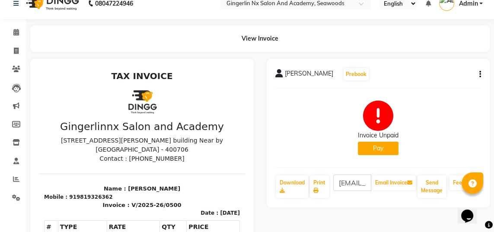
click at [479, 74] on icon "button" at bounding box center [480, 74] width 2 height 0
click at [457, 56] on div "Cancel Invoice" at bounding box center [444, 58] width 43 height 11
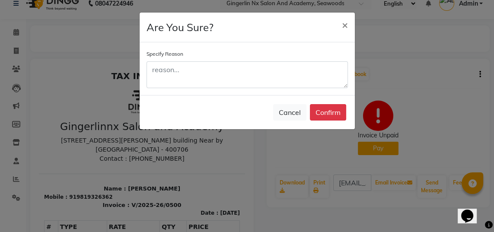
click at [331, 111] on button "Confirm" at bounding box center [328, 112] width 36 height 16
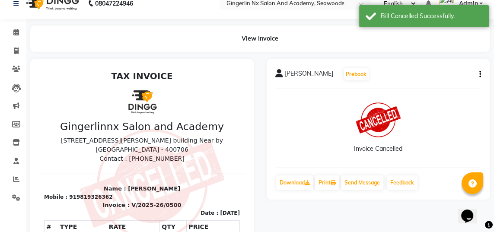
scroll to position [16, 0]
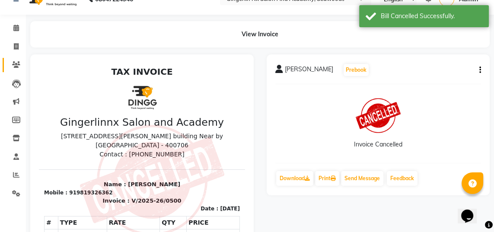
click at [22, 60] on span at bounding box center [16, 65] width 15 height 10
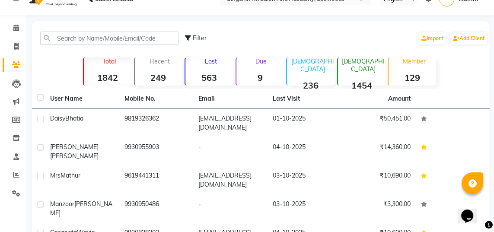
click at [139, 117] on td "9819326362" at bounding box center [156, 123] width 74 height 28
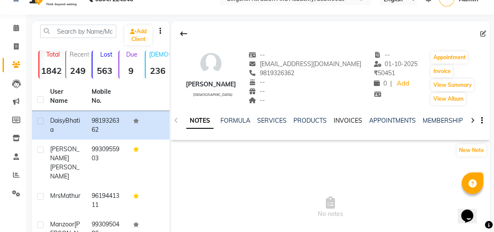
click at [351, 117] on link "INVOICES" at bounding box center [347, 121] width 28 height 8
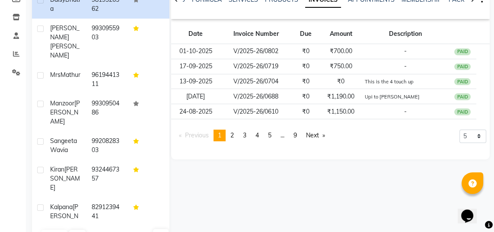
scroll to position [164, 0]
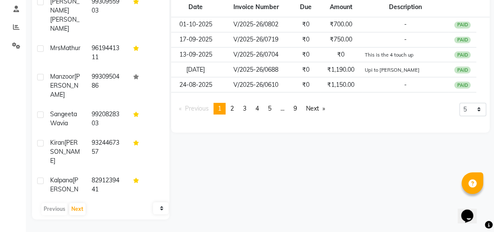
click at [323, 108] on link "Next page" at bounding box center [315, 109] width 28 height 12
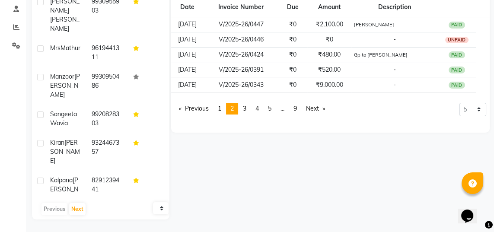
click at [339, 26] on td "₹2,100.00" at bounding box center [329, 24] width 44 height 15
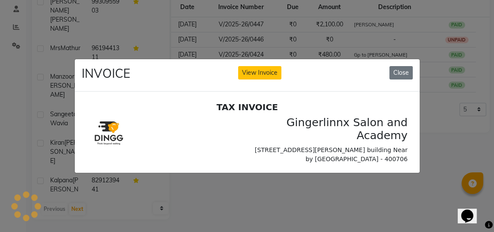
scroll to position [0, 0]
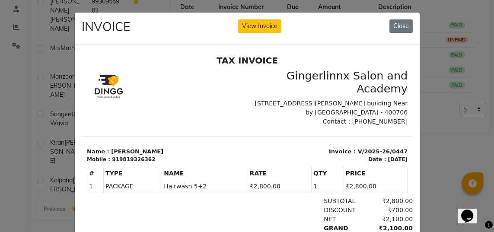
click at [266, 24] on button "View Invoice" at bounding box center [259, 25] width 43 height 13
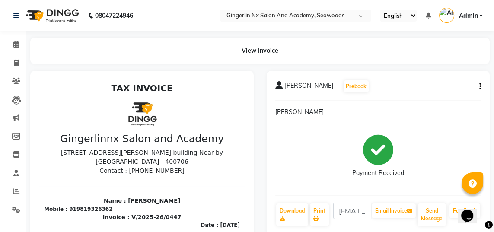
click at [479, 86] on icon "button" at bounding box center [480, 86] width 2 height 0
click at [452, 90] on div "Edit Invoice" at bounding box center [444, 92] width 43 height 11
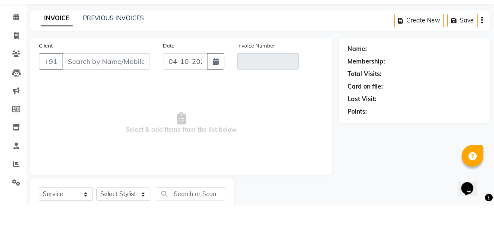
select select "membership"
type input "9819326362"
type input "V/2025-26/0447"
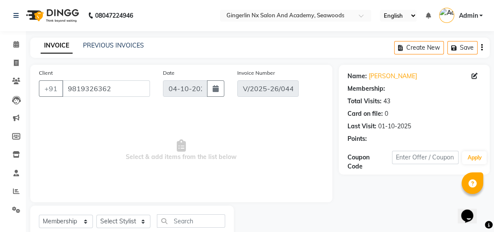
select select "1: Object"
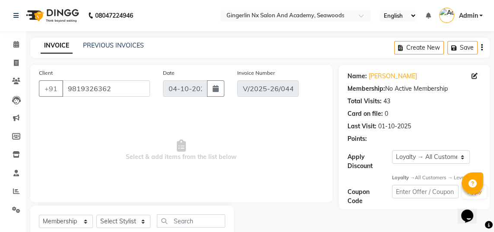
type input "21-07-2025"
select select "select"
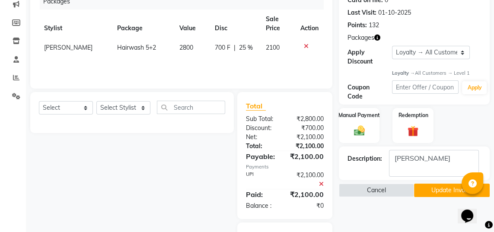
scroll to position [125, 0]
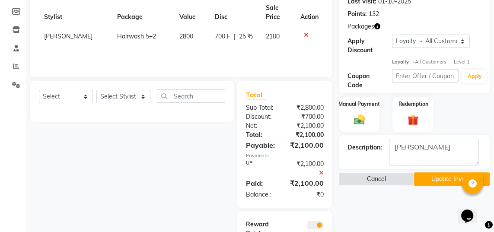
click at [456, 178] on button "Update Invoice" at bounding box center [452, 178] width 76 height 13
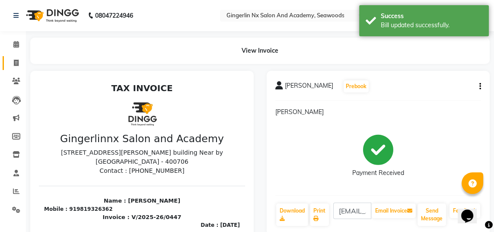
click at [19, 64] on span at bounding box center [16, 63] width 15 height 10
select select "service"
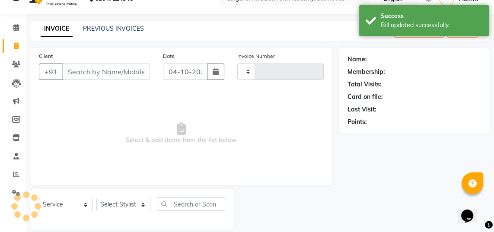
scroll to position [27, 0]
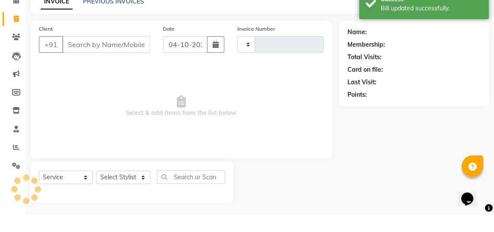
type input "0814"
select select "480"
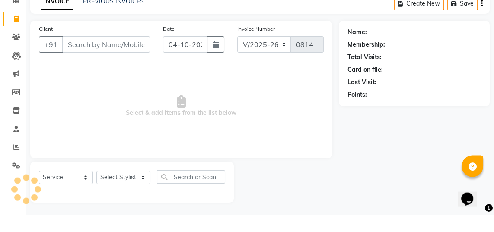
select select "membership"
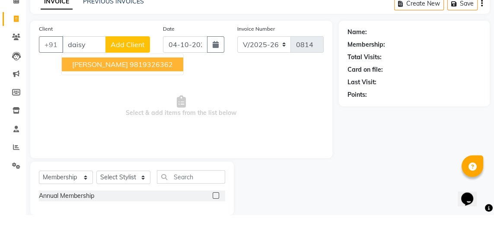
click at [158, 74] on button "Daisy Bhatia 9819326362" at bounding box center [122, 81] width 121 height 14
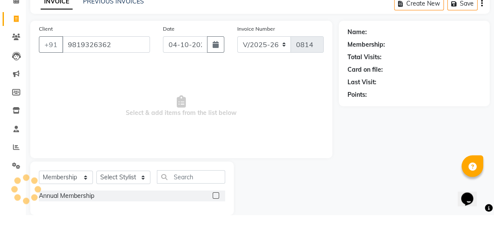
type input "9819326362"
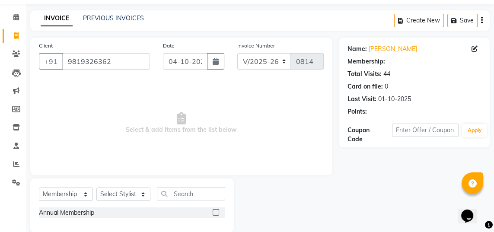
select select "1: Object"
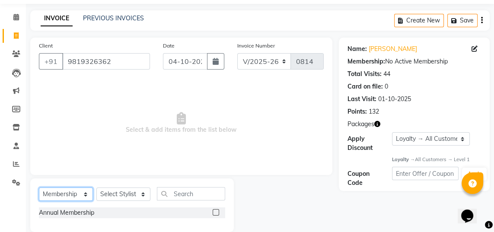
click at [79, 192] on select "Select Service Product Membership Package Voucher Prepaid Gift Card" at bounding box center [66, 193] width 54 height 13
select select "service"
click at [39, 187] on select "Select Service Product Membership Package Voucher Prepaid Gift Card" at bounding box center [66, 193] width 54 height 13
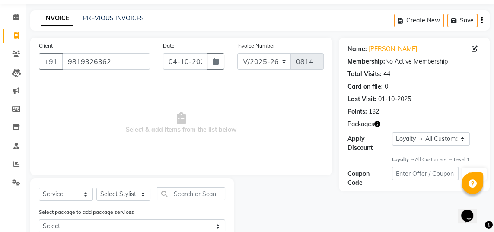
click at [138, 210] on div "Select package to add package services Select Hairwash 5+2 Inova Touch-up by SD…" at bounding box center [131, 221] width 199 height 29
click at [125, 208] on label "Select package to add package services" at bounding box center [86, 212] width 95 height 8
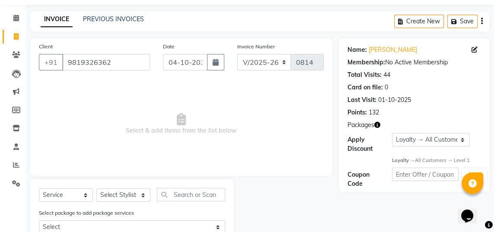
scroll to position [8, 0]
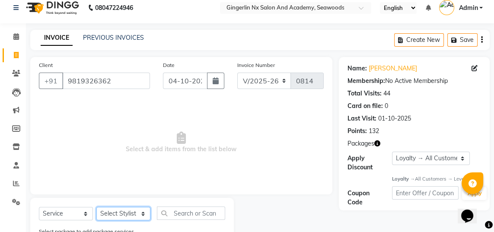
click at [136, 213] on select "Select Stylist Naina Sajida Samar Sanya Sashina Tosif" at bounding box center [123, 213] width 54 height 13
select select "84216"
click at [96, 207] on select "Select Stylist Naina Sajida Samar Sanya Sashina Tosif" at bounding box center [123, 213] width 54 height 13
click at [125, 231] on label "Select package to add package services" at bounding box center [86, 232] width 95 height 8
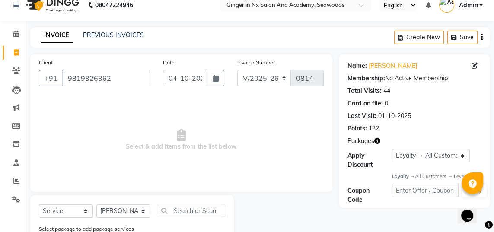
scroll to position [8, 0]
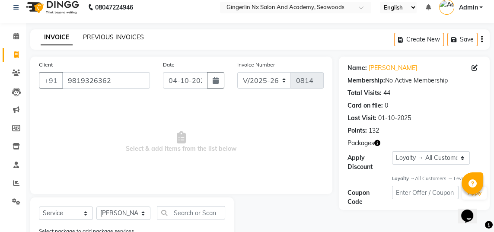
click at [123, 35] on link "PREVIOUS INVOICES" at bounding box center [113, 37] width 61 height 8
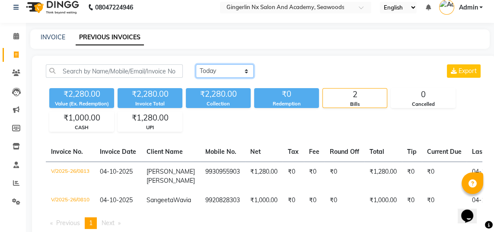
click at [233, 73] on select "Today Yesterday Custom Range" at bounding box center [225, 70] width 58 height 13
select select "yesterday"
click at [196, 64] on select "Today Yesterday Custom Range" at bounding box center [225, 70] width 58 height 13
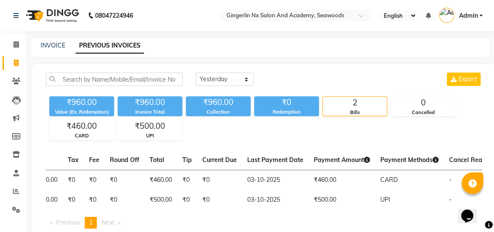
click at [242, 200] on td "03-10-2025" at bounding box center [275, 200] width 66 height 20
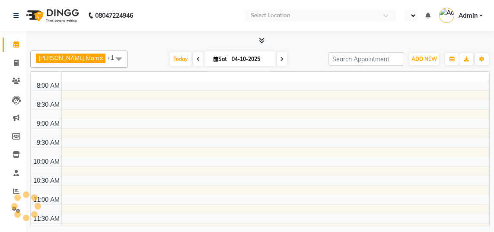
select select "en"
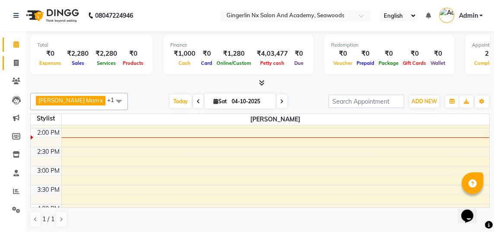
click at [15, 61] on icon at bounding box center [16, 63] width 5 height 6
select select "service"
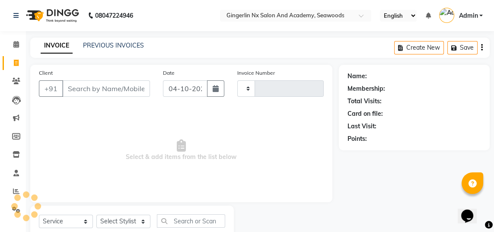
type input "0814"
select select "480"
select select "membership"
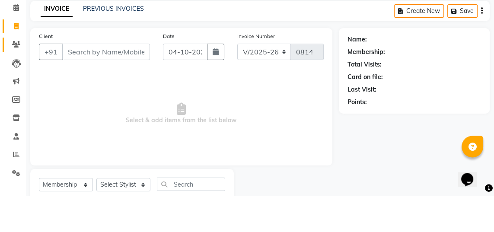
click at [17, 81] on icon at bounding box center [16, 81] width 8 height 6
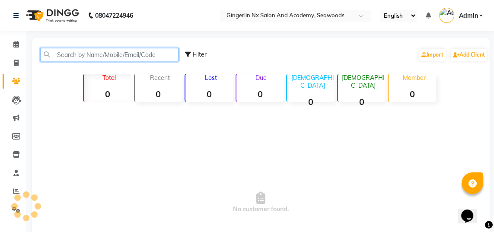
click at [127, 56] on input "text" at bounding box center [109, 54] width 138 height 13
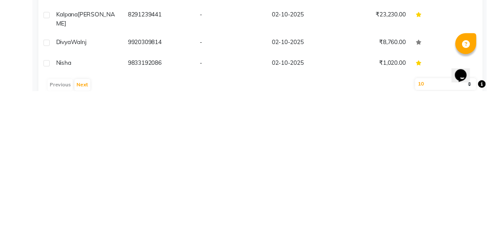
scroll to position [168, 0]
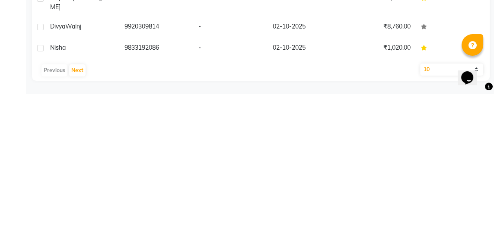
click at [76, 212] on span "Gupta" at bounding box center [74, 216] width 48 height 8
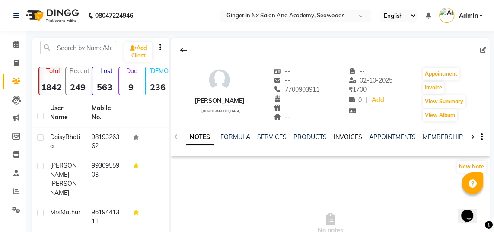
click at [345, 136] on link "INVOICES" at bounding box center [347, 137] width 28 height 8
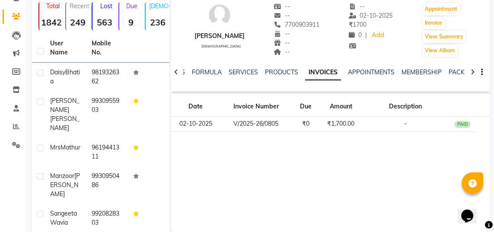
scroll to position [106, 0]
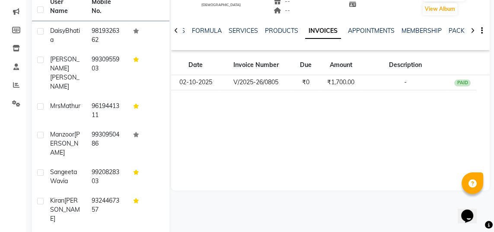
click at [286, 80] on td "V/2025-26/0805" at bounding box center [255, 82] width 71 height 15
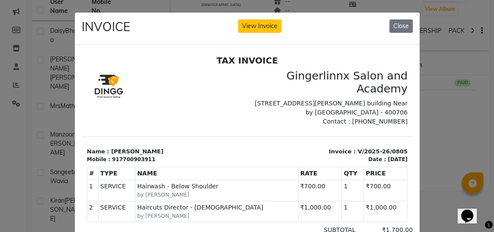
scroll to position [7, 0]
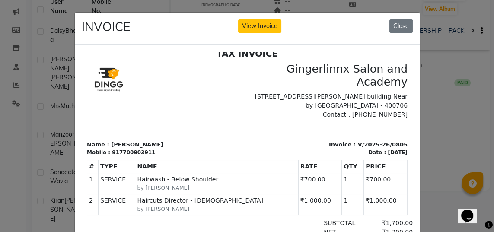
click at [465, 142] on ngb-modal-window "INVOICE View Invoice Close" at bounding box center [247, 116] width 494 height 232
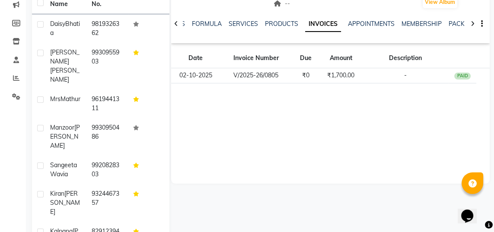
scroll to position [164, 0]
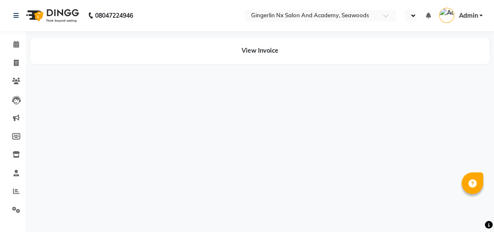
select select "en"
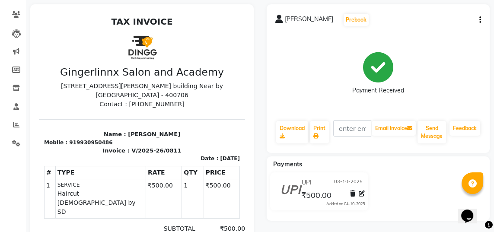
scroll to position [66, 0]
click at [479, 20] on icon "button" at bounding box center [480, 20] width 2 height 0
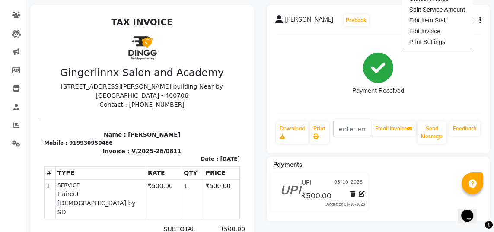
click at [429, 31] on div "Edit Invoice" at bounding box center [436, 31] width 59 height 11
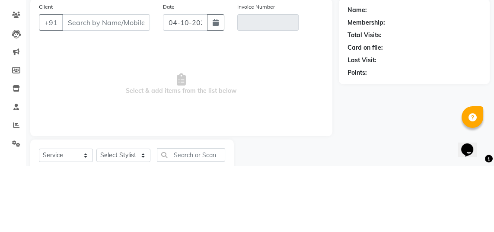
select select "membership"
type input "9930950486"
type input "V/2025-26/0811"
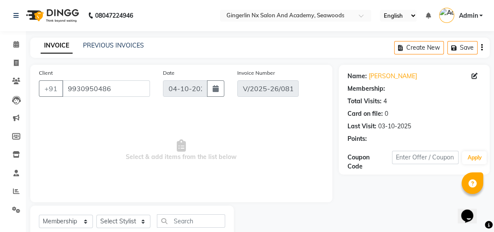
type input "03-10-2025"
select select "select"
select select "1: Object"
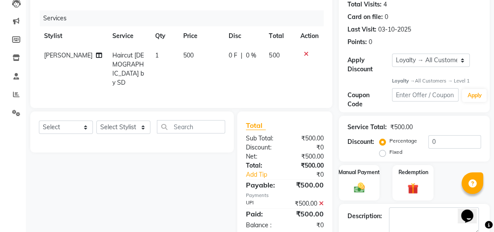
scroll to position [125, 0]
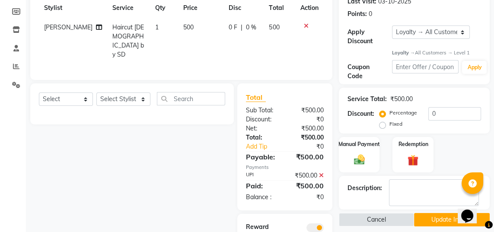
click at [254, 164] on div "Payments" at bounding box center [285, 167] width 78 height 7
click at [320, 172] on icon at bounding box center [321, 175] width 5 height 6
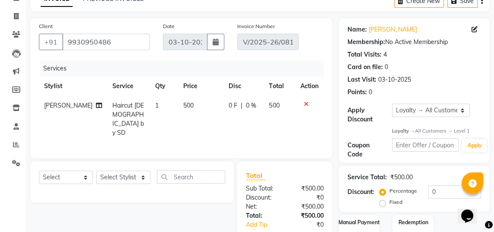
click at [360, 222] on label "Manual Payment" at bounding box center [358, 222] width 41 height 8
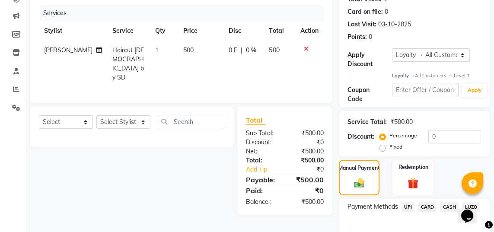
click at [408, 205] on span "UPI" at bounding box center [407, 207] width 13 height 10
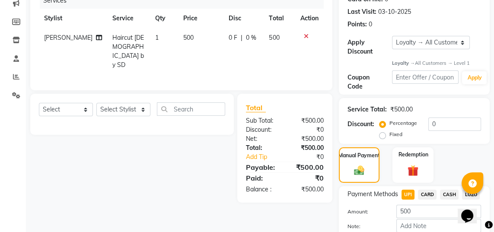
click at [287, 94] on div "Total Sub Total: ₹500.00 Discount: ₹0 Net: ₹500.00 Total: ₹500.00 Add Tip ₹0 Pa…" at bounding box center [284, 148] width 95 height 109
click at [280, 228] on div "Client +91 9930950486 Date 03-10-2025 Invoice Number V/2025-26/0811 Services St…" at bounding box center [181, 109] width 315 height 318
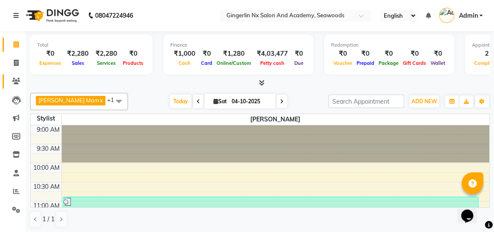
click at [16, 81] on icon at bounding box center [16, 81] width 8 height 6
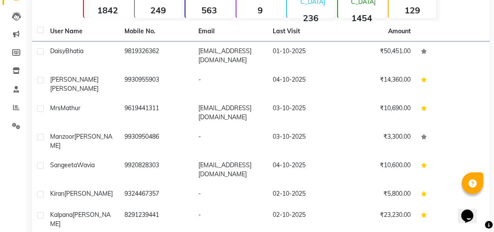
scroll to position [119, 0]
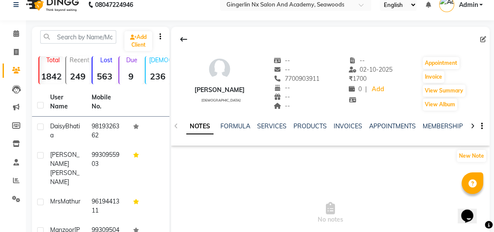
scroll to position [10, 0]
click at [348, 126] on link "INVOICES" at bounding box center [347, 127] width 28 height 8
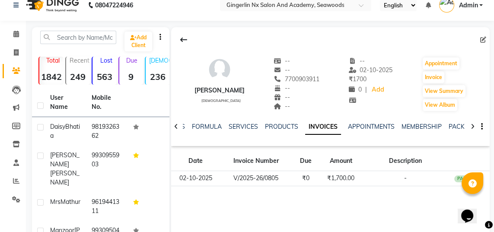
click at [341, 174] on td "₹1,700.00" at bounding box center [341, 178] width 42 height 15
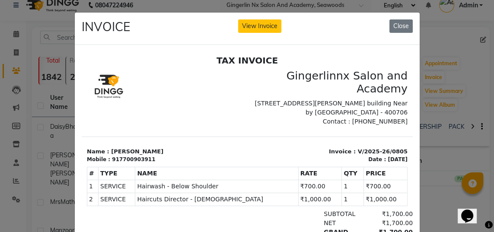
click at [262, 28] on button "View Invoice" at bounding box center [259, 25] width 43 height 13
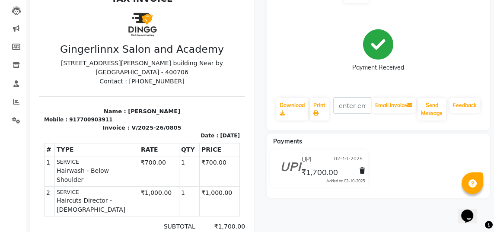
scroll to position [90, 0]
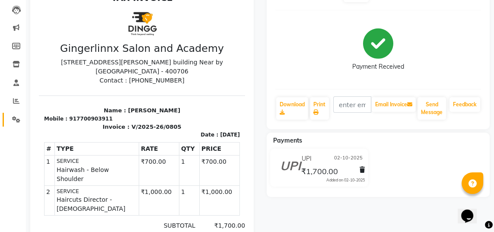
click at [14, 118] on icon at bounding box center [16, 119] width 8 height 6
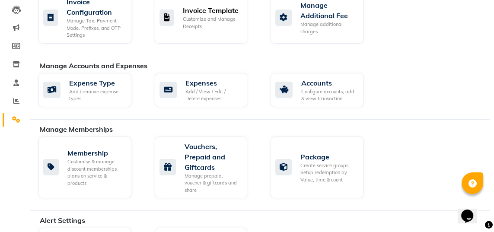
click at [227, 16] on div "Customize and Manage Receipts" at bounding box center [212, 23] width 58 height 14
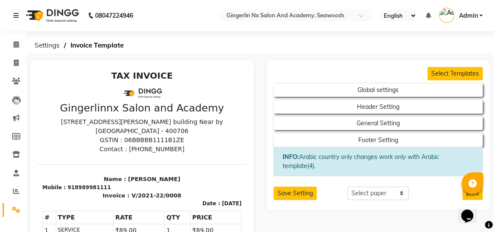
click at [471, 76] on button "Select Templates" at bounding box center [454, 73] width 55 height 13
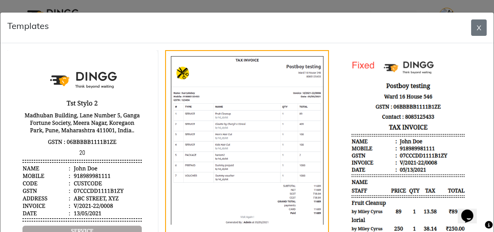
click at [478, 27] on button "X" at bounding box center [479, 27] width 16 height 16
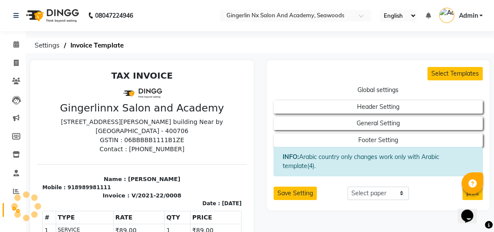
click at [393, 89] on button "Global settings" at bounding box center [377, 89] width 209 height 13
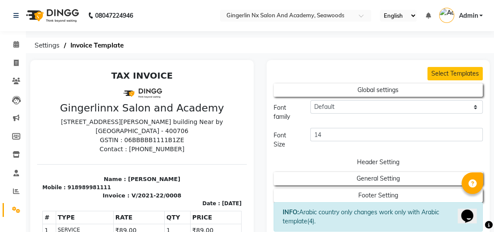
click at [402, 159] on button "Header Setting" at bounding box center [377, 161] width 209 height 13
select select "end"
select select "L"
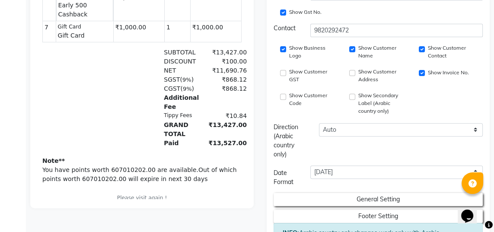
scroll to position [341, 0]
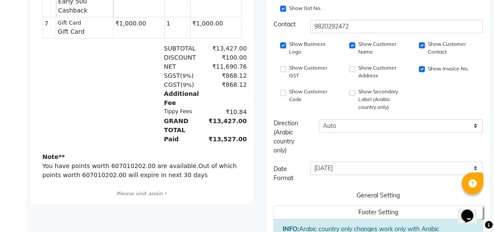
click at [389, 189] on button "General Setting" at bounding box center [377, 195] width 209 height 13
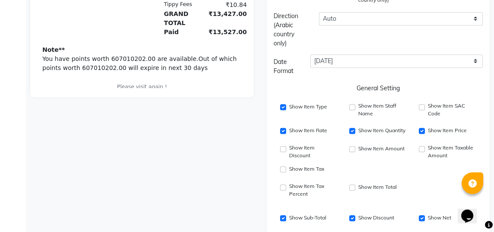
scroll to position [449, 0]
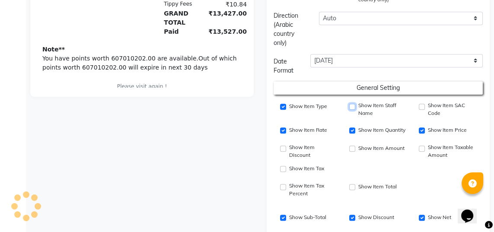
click at [353, 106] on input "Show Item Staff Name" at bounding box center [352, 107] width 6 height 6
checkbox input "true"
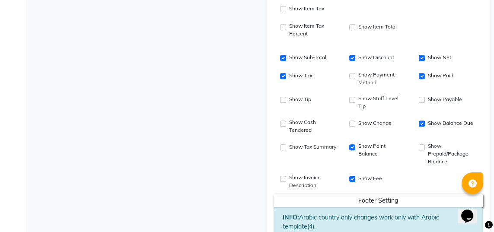
scroll to position [609, 0]
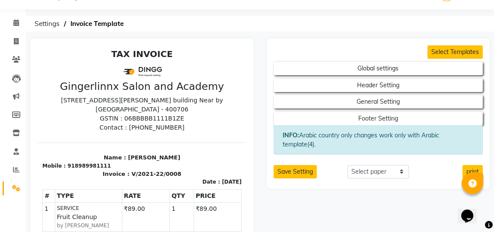
scroll to position [18, 0]
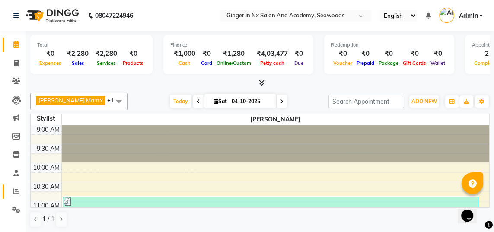
click at [18, 190] on icon at bounding box center [16, 191] width 6 height 6
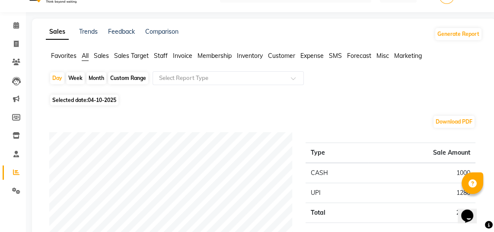
scroll to position [25, 0]
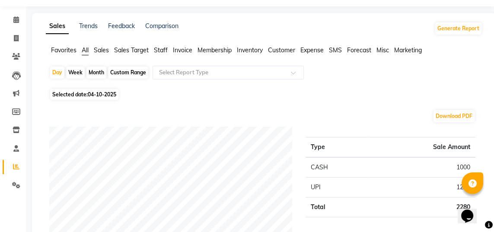
click at [57, 74] on div "Day" at bounding box center [57, 72] width 14 height 12
select select "10"
select select "2025"
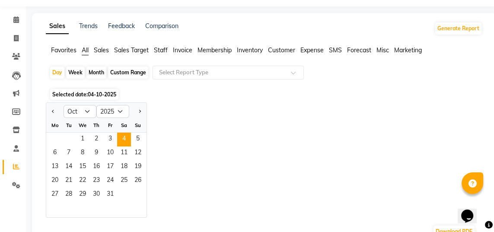
click at [53, 111] on span "Previous month" at bounding box center [53, 110] width 3 height 3
select select "9"
click at [55, 137] on span "1" at bounding box center [55, 140] width 14 height 14
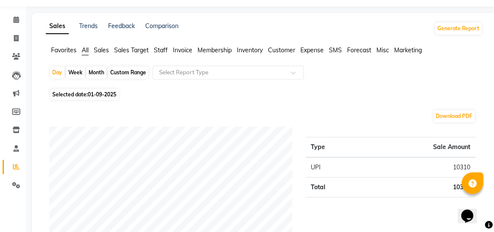
click at [163, 48] on span "Staff" at bounding box center [161, 50] width 14 height 8
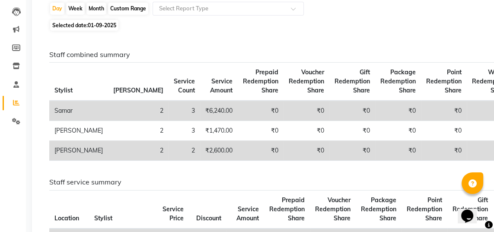
scroll to position [0, 0]
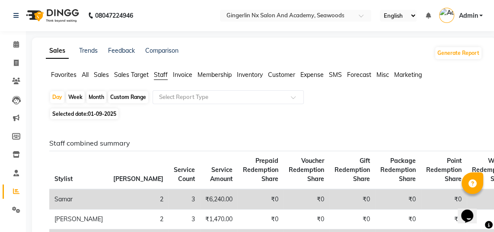
click at [255, 76] on span "Inventory" at bounding box center [250, 75] width 26 height 8
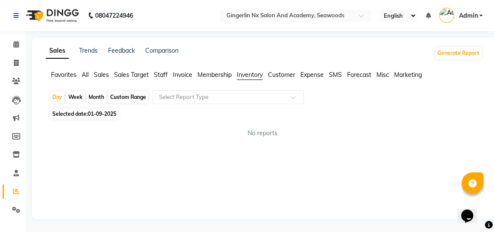
click at [256, 75] on span "Inventory" at bounding box center [250, 75] width 26 height 8
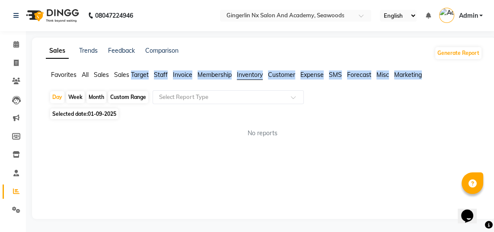
click at [405, 127] on div "No reports" at bounding box center [262, 133] width 440 height 23
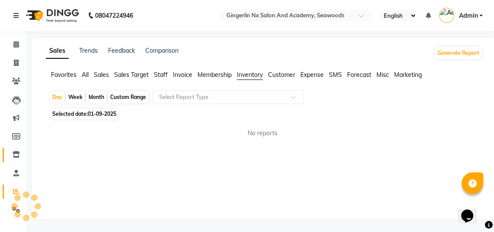
click at [16, 152] on icon at bounding box center [16, 154] width 7 height 6
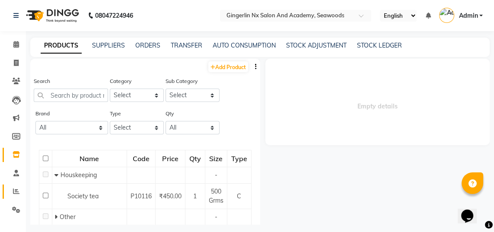
click at [16, 188] on icon at bounding box center [16, 191] width 6 height 6
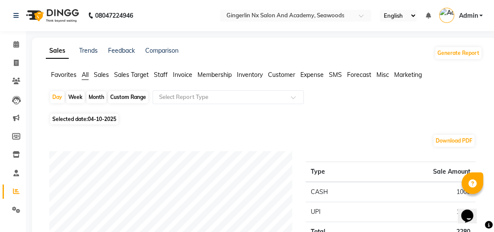
click at [254, 72] on span "Inventory" at bounding box center [250, 75] width 26 height 8
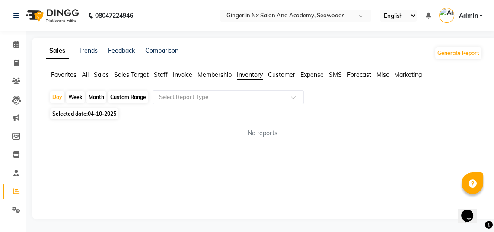
click at [133, 93] on div "Custom Range" at bounding box center [128, 97] width 40 height 12
select select "10"
select select "2025"
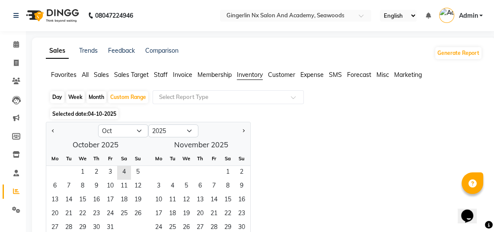
click at [53, 129] on span "Previous month" at bounding box center [53, 130] width 3 height 3
select select "9"
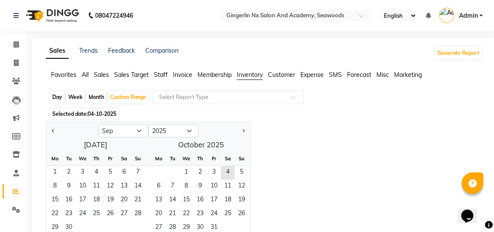
click at [53, 167] on span "1" at bounding box center [55, 173] width 14 height 14
click at [68, 228] on span "30" at bounding box center [69, 228] width 14 height 14
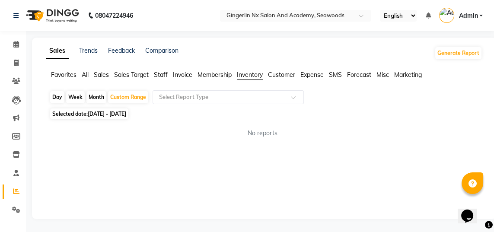
click at [256, 78] on span "Inventory" at bounding box center [250, 75] width 26 height 8
click at [250, 78] on span "Inventory" at bounding box center [250, 75] width 26 height 8
click at [258, 73] on span "Inventory" at bounding box center [250, 75] width 26 height 8
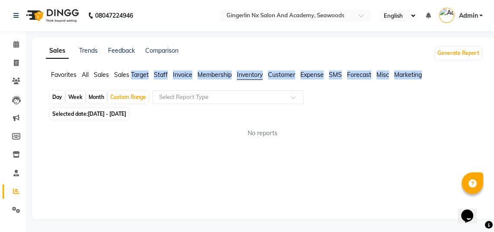
click at [410, 116] on div "Selected date: [DATE] - [DATE]" at bounding box center [265, 113] width 433 height 9
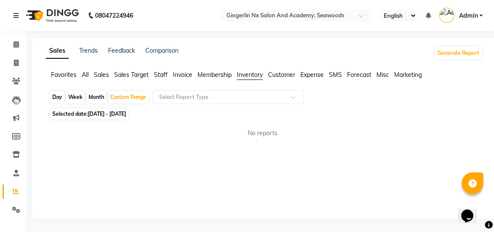
click at [193, 98] on input "text" at bounding box center [219, 97] width 124 height 9
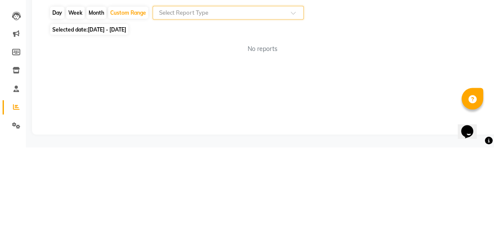
click at [279, 99] on input "text" at bounding box center [219, 97] width 124 height 9
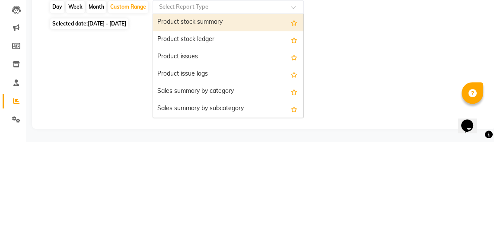
click at [213, 128] on div "Product stock ledger" at bounding box center [228, 129] width 150 height 17
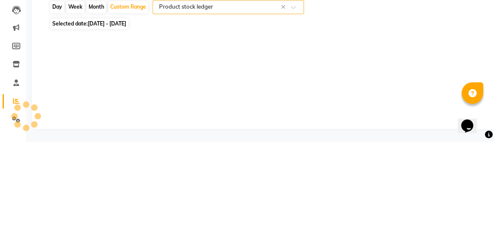
select select "filtered_report"
select select "csv"
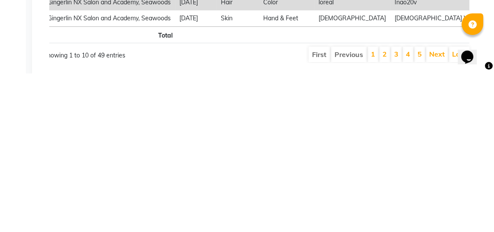
scroll to position [206, 0]
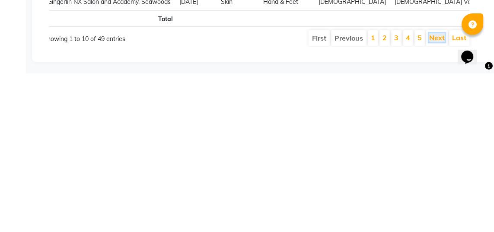
click at [437, 197] on link "Next" at bounding box center [437, 196] width 16 height 9
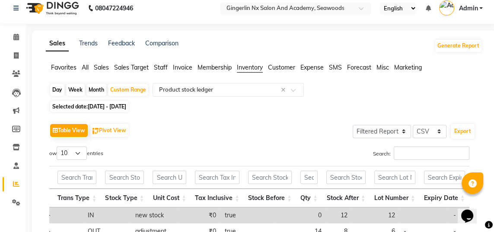
scroll to position [2, 0]
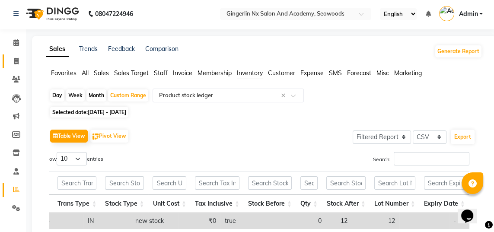
click at [18, 60] on icon at bounding box center [16, 61] width 5 height 6
select select "service"
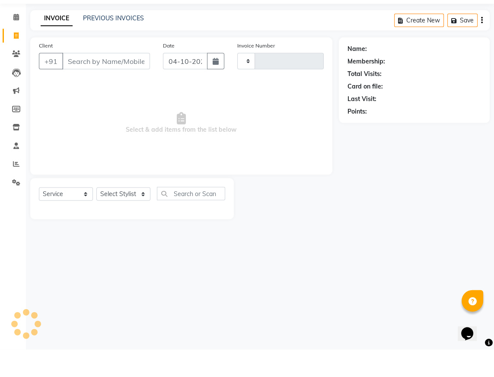
type input "0814"
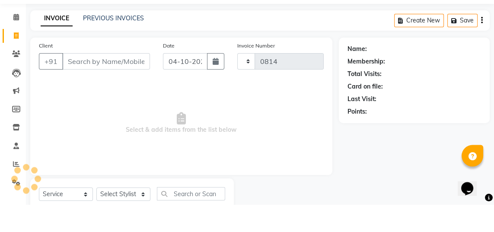
select select "480"
select select "membership"
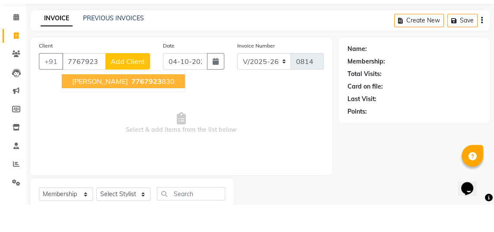
click at [144, 106] on ngb-highlight "7767923 830" at bounding box center [152, 108] width 45 height 9
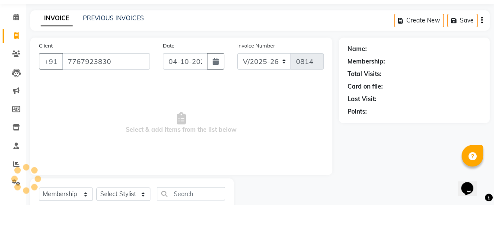
type input "7767923830"
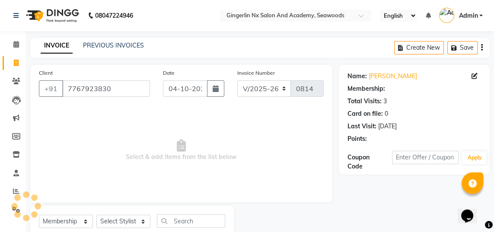
select select "2: Object"
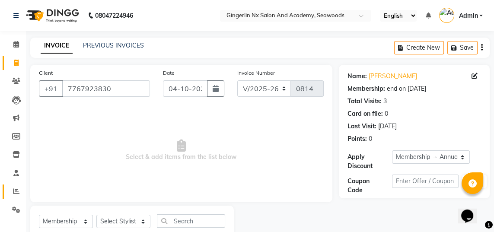
click at [18, 191] on icon at bounding box center [16, 191] width 6 height 6
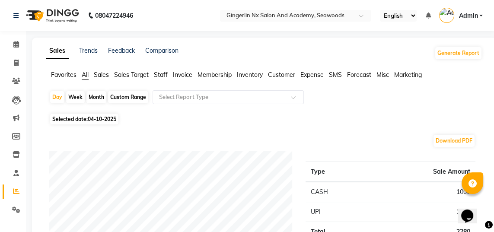
click at [54, 98] on div "Day" at bounding box center [57, 97] width 14 height 12
select select "10"
select select "2025"
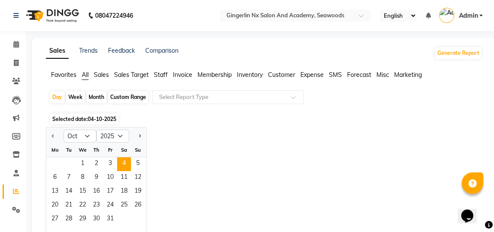
click at [82, 160] on span "1" at bounding box center [83, 164] width 14 height 14
click at [164, 73] on span "Staff" at bounding box center [161, 75] width 14 height 8
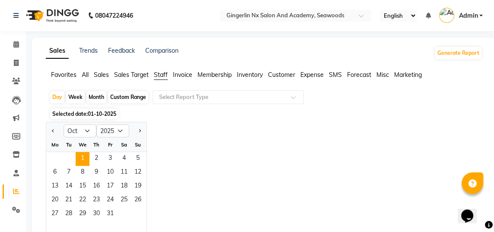
click at [214, 97] on input "text" at bounding box center [219, 97] width 124 height 9
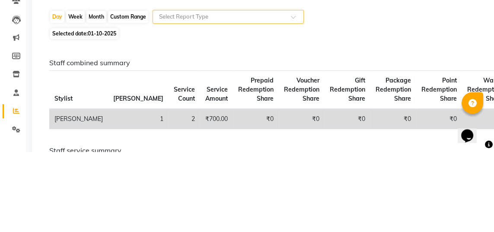
click at [234, 100] on input "text" at bounding box center [219, 97] width 124 height 9
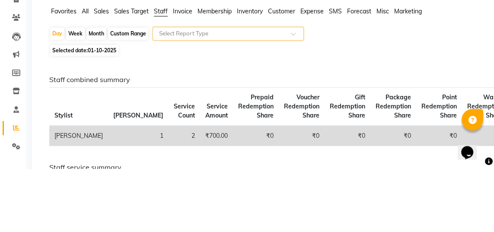
click at [408, 104] on div "Day Week Month Custom Range Select Report Type" at bounding box center [263, 98] width 429 height 16
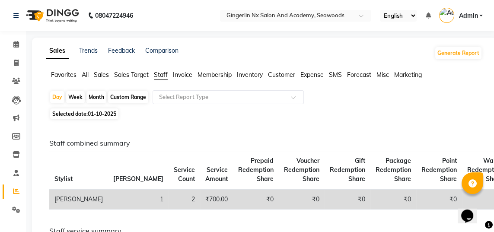
click at [52, 98] on div "Day" at bounding box center [57, 97] width 14 height 12
select select "10"
select select "2025"
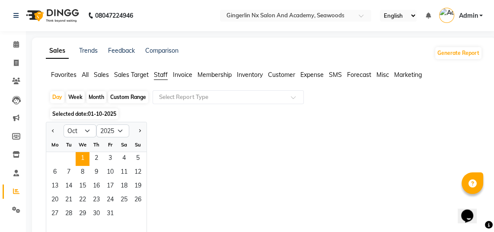
click at [53, 130] on span "Previous month" at bounding box center [53, 130] width 3 height 3
select select "9"
click at [56, 154] on span "1" at bounding box center [55, 159] width 14 height 14
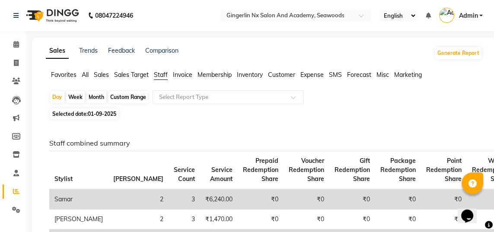
click at [59, 92] on div "Day" at bounding box center [57, 97] width 14 height 12
select select "9"
select select "2025"
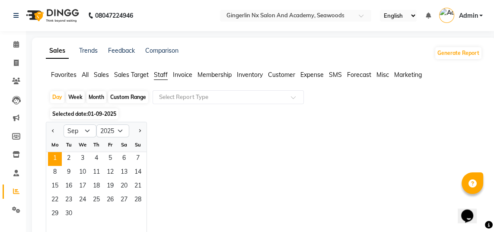
click at [68, 155] on span "2" at bounding box center [69, 159] width 14 height 14
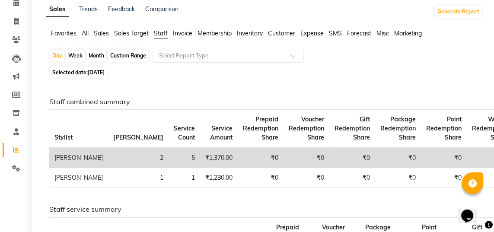
scroll to position [41, 0]
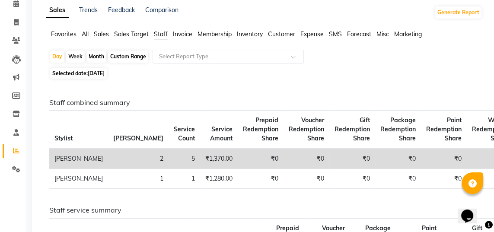
click at [56, 59] on div "Day" at bounding box center [57, 57] width 14 height 12
select select "9"
select select "2025"
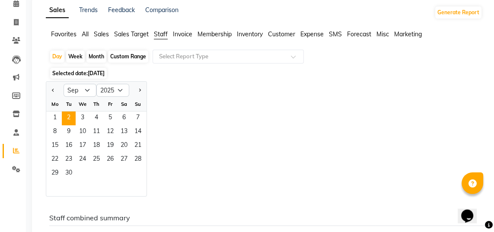
click at [85, 116] on span "3" at bounding box center [83, 118] width 14 height 14
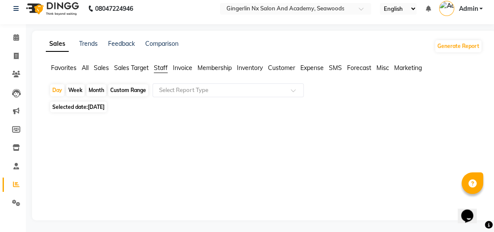
scroll to position [8, 0]
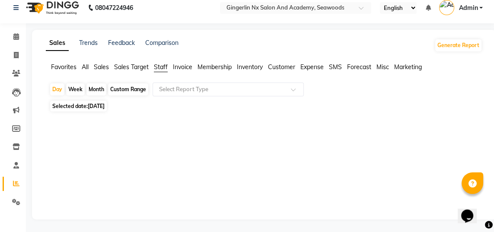
click at [166, 71] on li "Staff" at bounding box center [161, 67] width 14 height 9
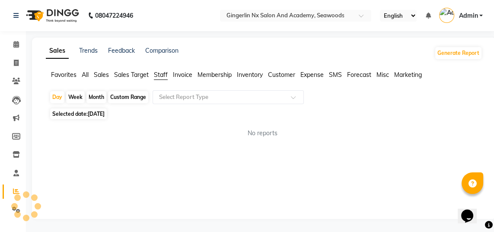
scroll to position [0, 0]
click at [56, 101] on div "Day" at bounding box center [57, 97] width 14 height 12
select select "9"
select select "2025"
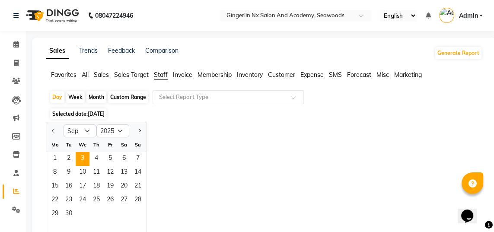
click at [99, 157] on span "4" at bounding box center [96, 159] width 14 height 14
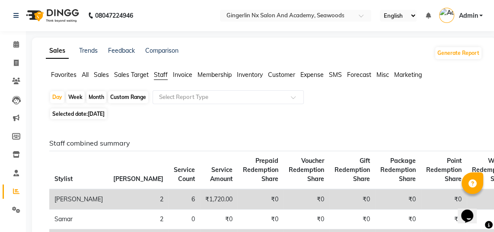
click at [56, 97] on div "Day" at bounding box center [57, 97] width 14 height 12
select select "9"
select select "2025"
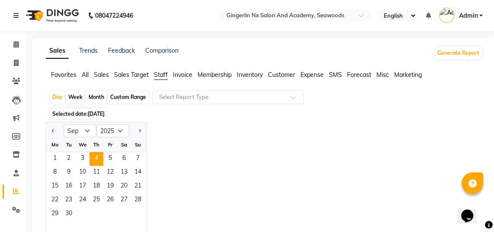
click at [110, 156] on span "5" at bounding box center [110, 159] width 14 height 14
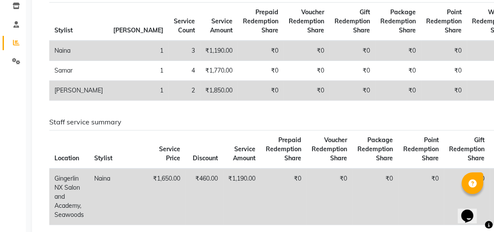
scroll to position [149, 0]
